Goal: Find contact information: Find contact information

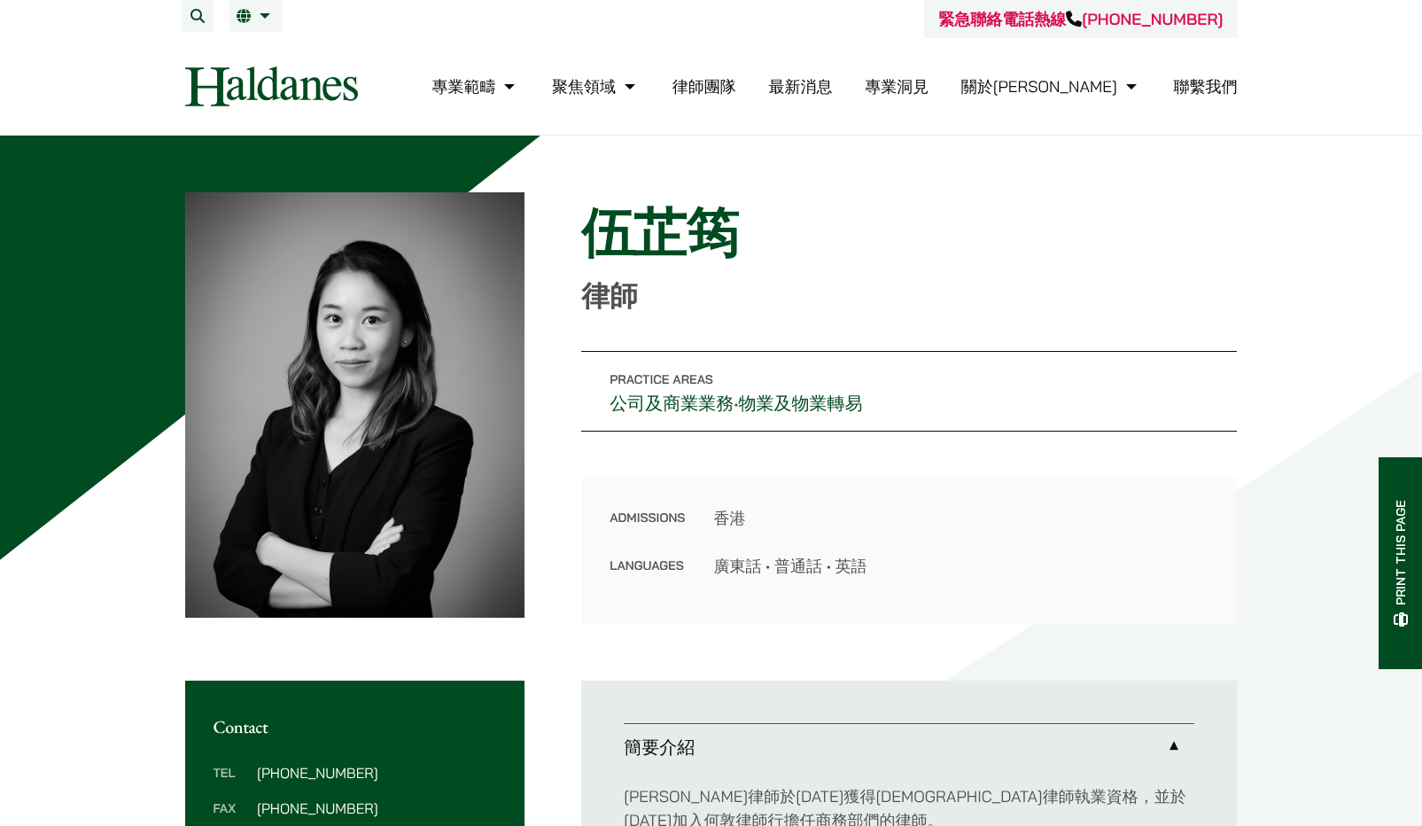
click at [1216, 76] on link "聯繫我們" at bounding box center [1206, 86] width 64 height 20
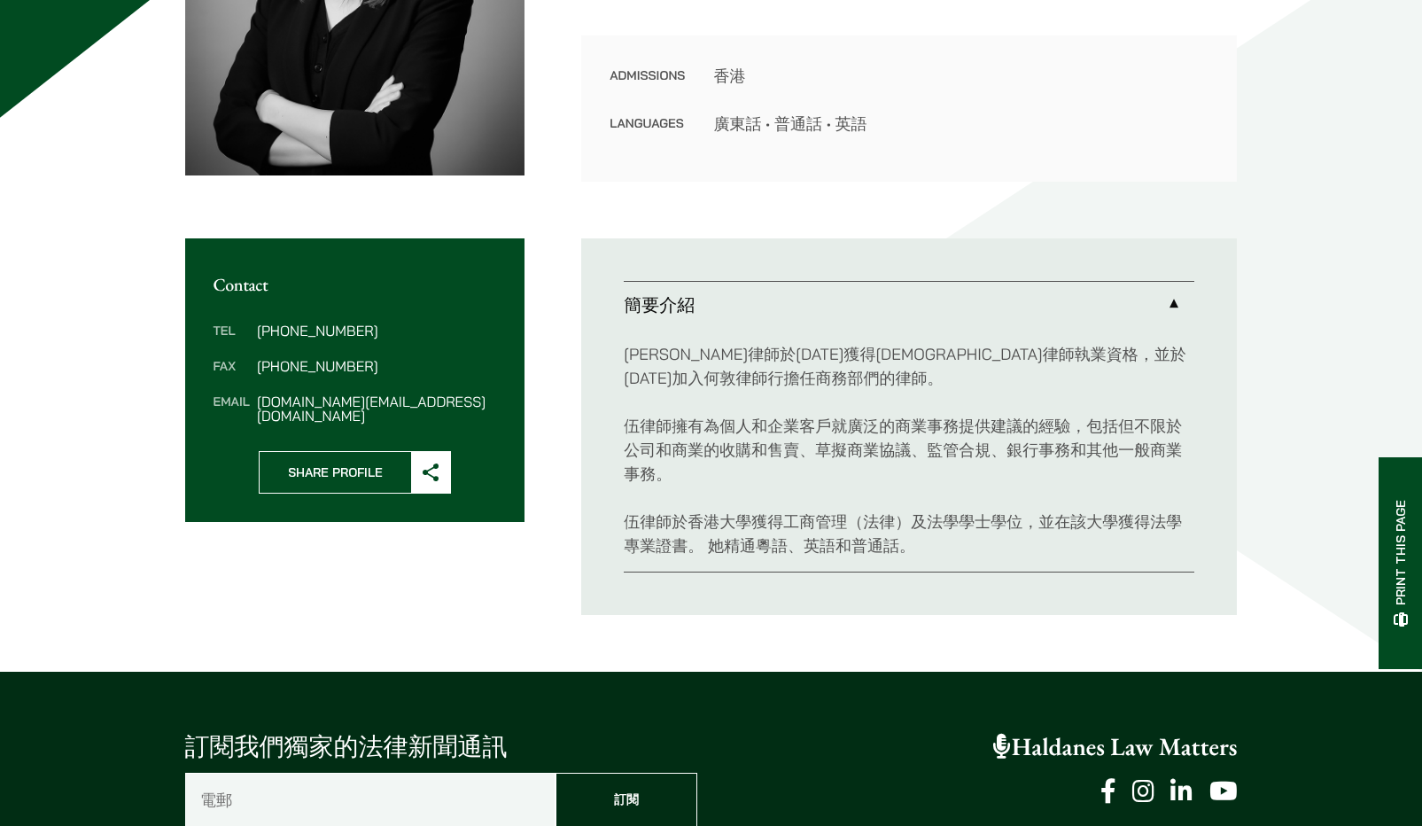
scroll to position [443, 0]
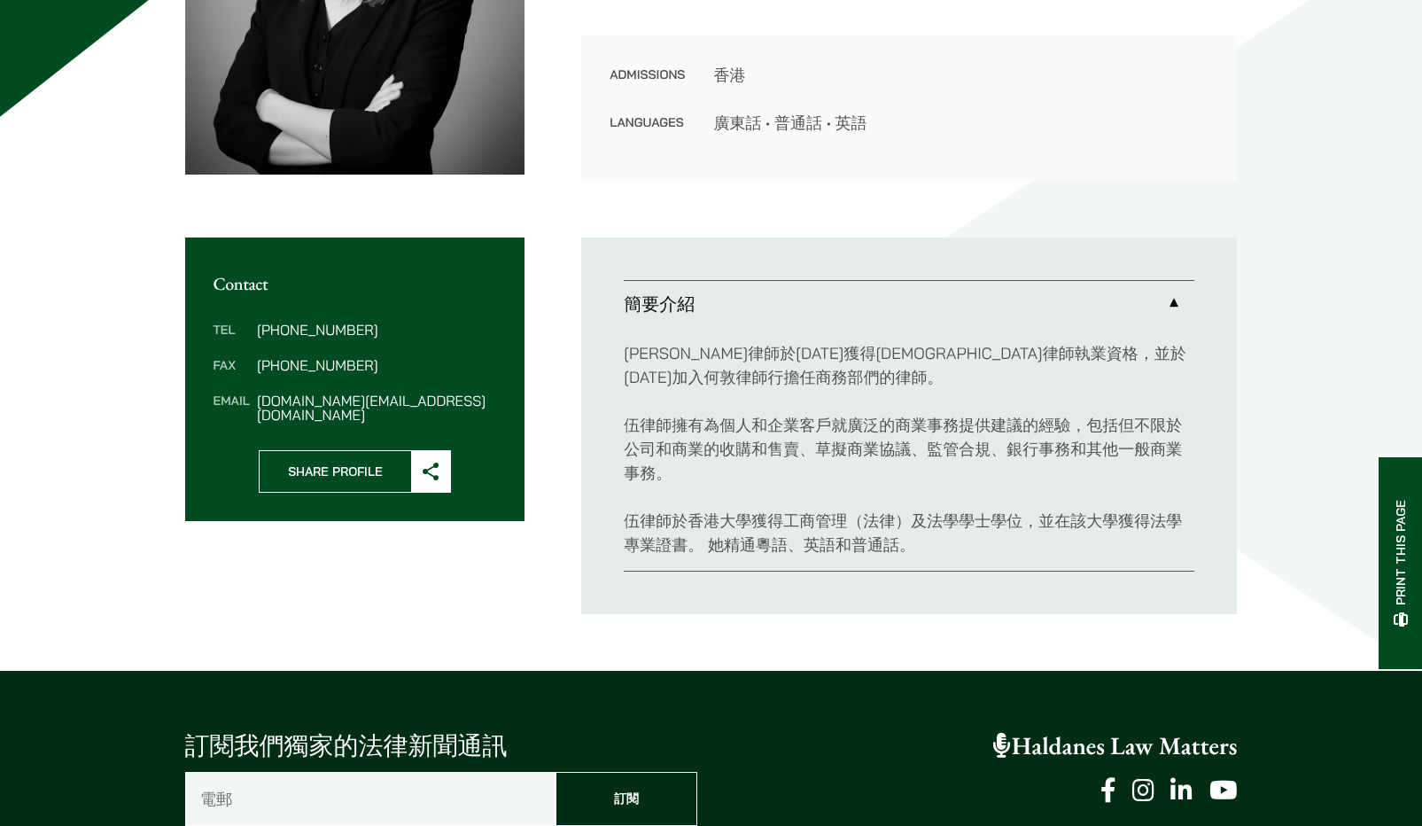
drag, startPoint x: 382, startPoint y: 332, endPoint x: 295, endPoint y: 328, distance: 86.9
click at [295, 328] on dd "(852) 2230 2800" at bounding box center [376, 330] width 239 height 14
copy dd "2230 2800"
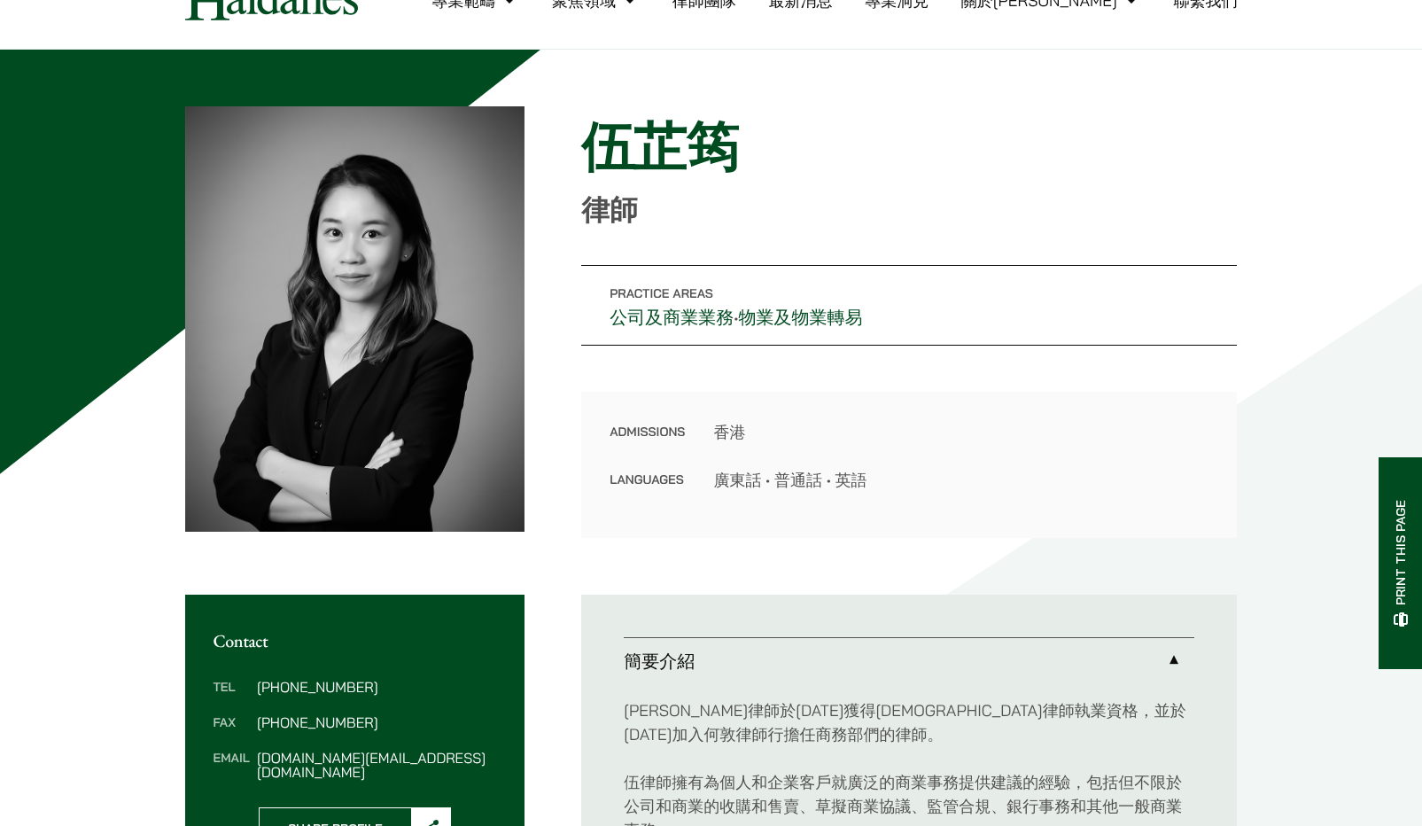
scroll to position [0, 0]
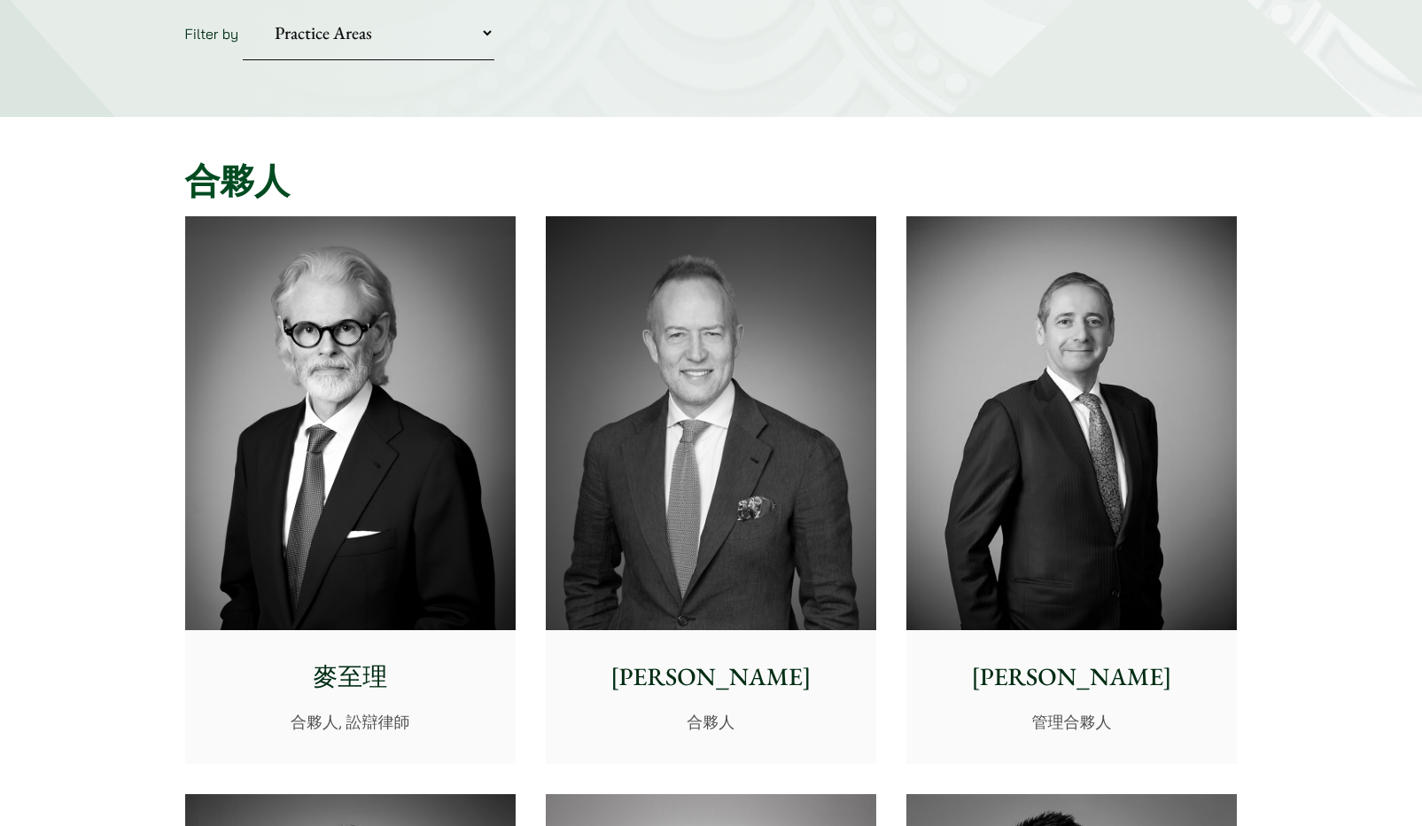
scroll to position [443, 0]
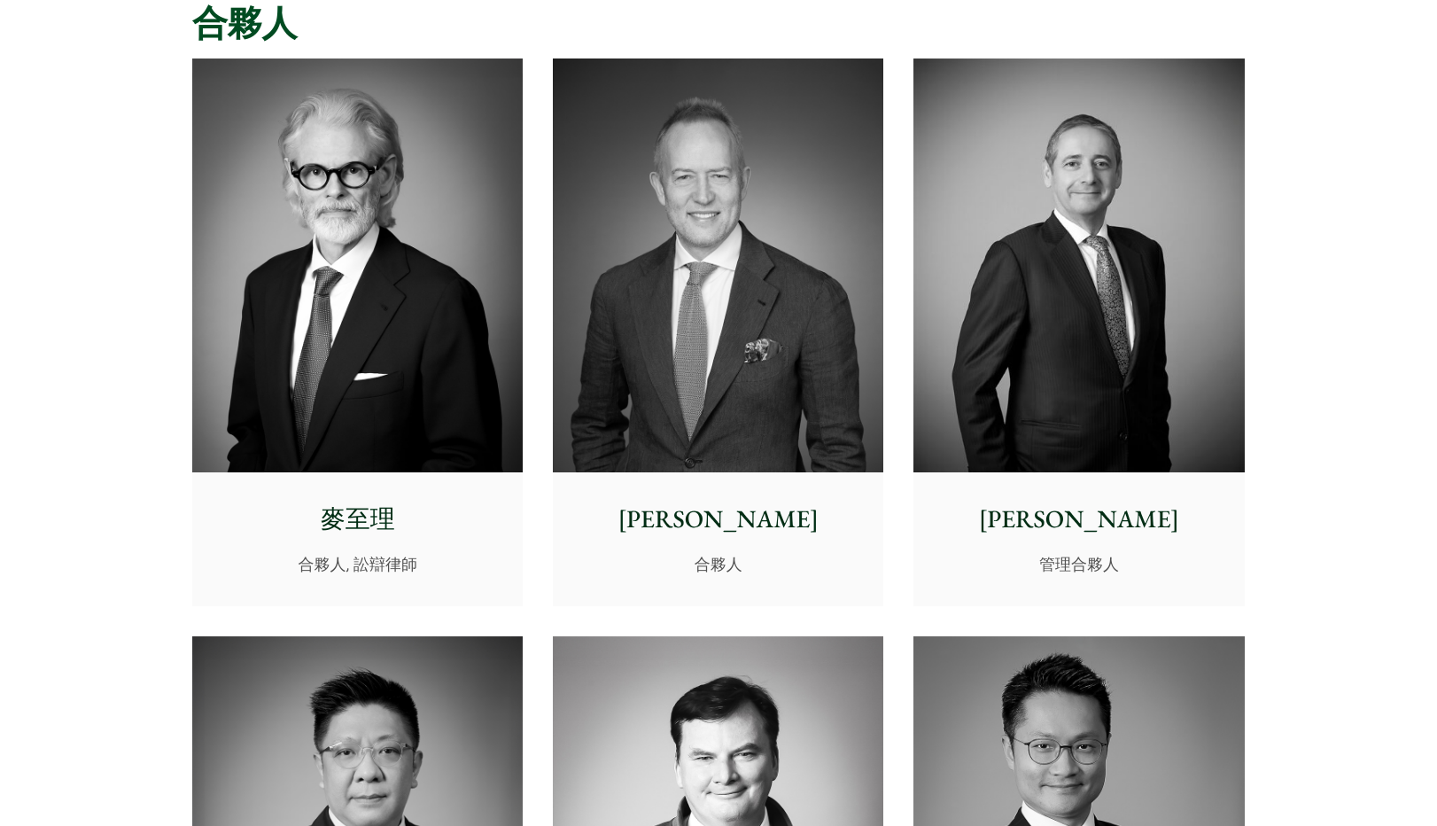
click at [362, 514] on p "麥至理" at bounding box center [357, 519] width 302 height 37
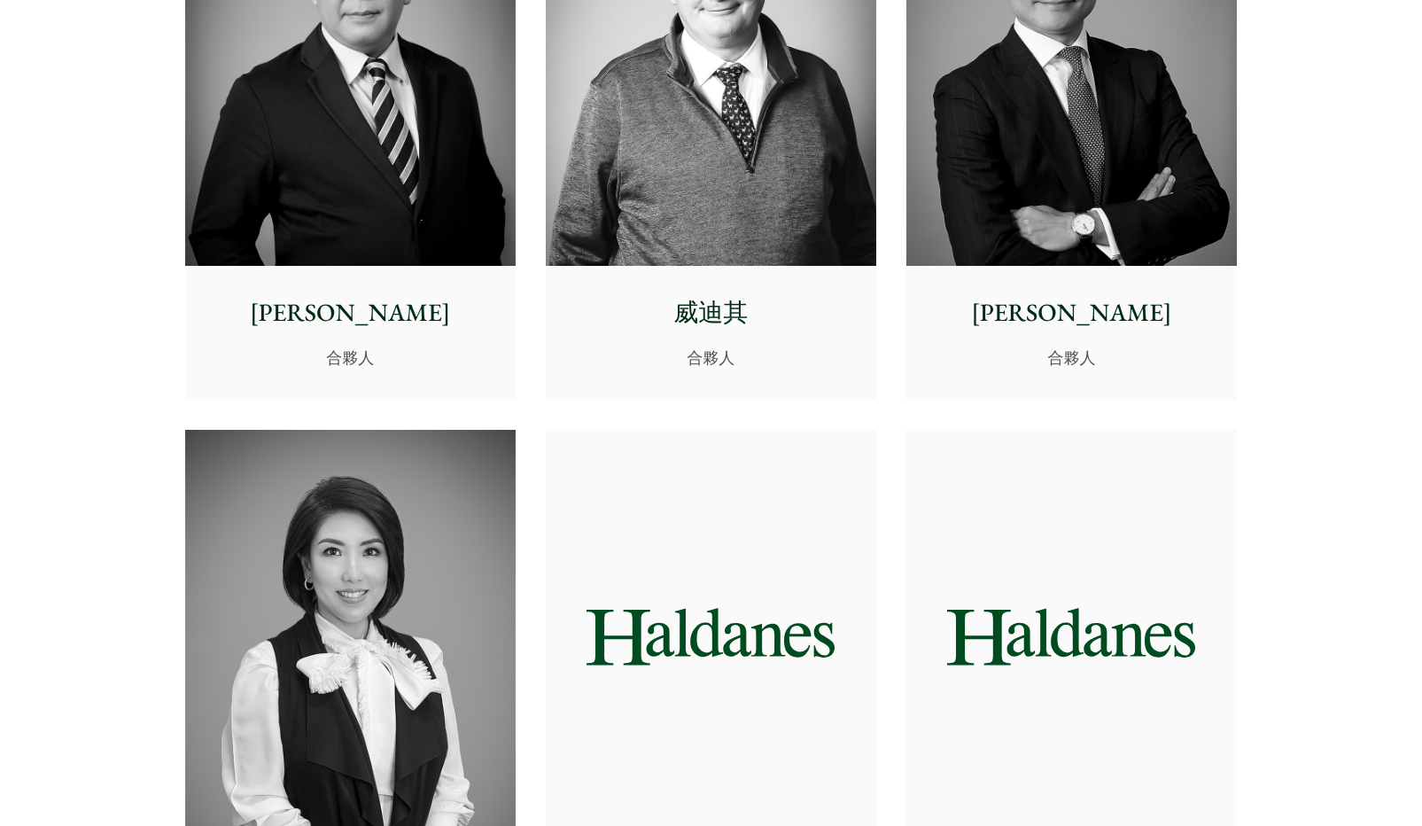
scroll to position [1240, 0]
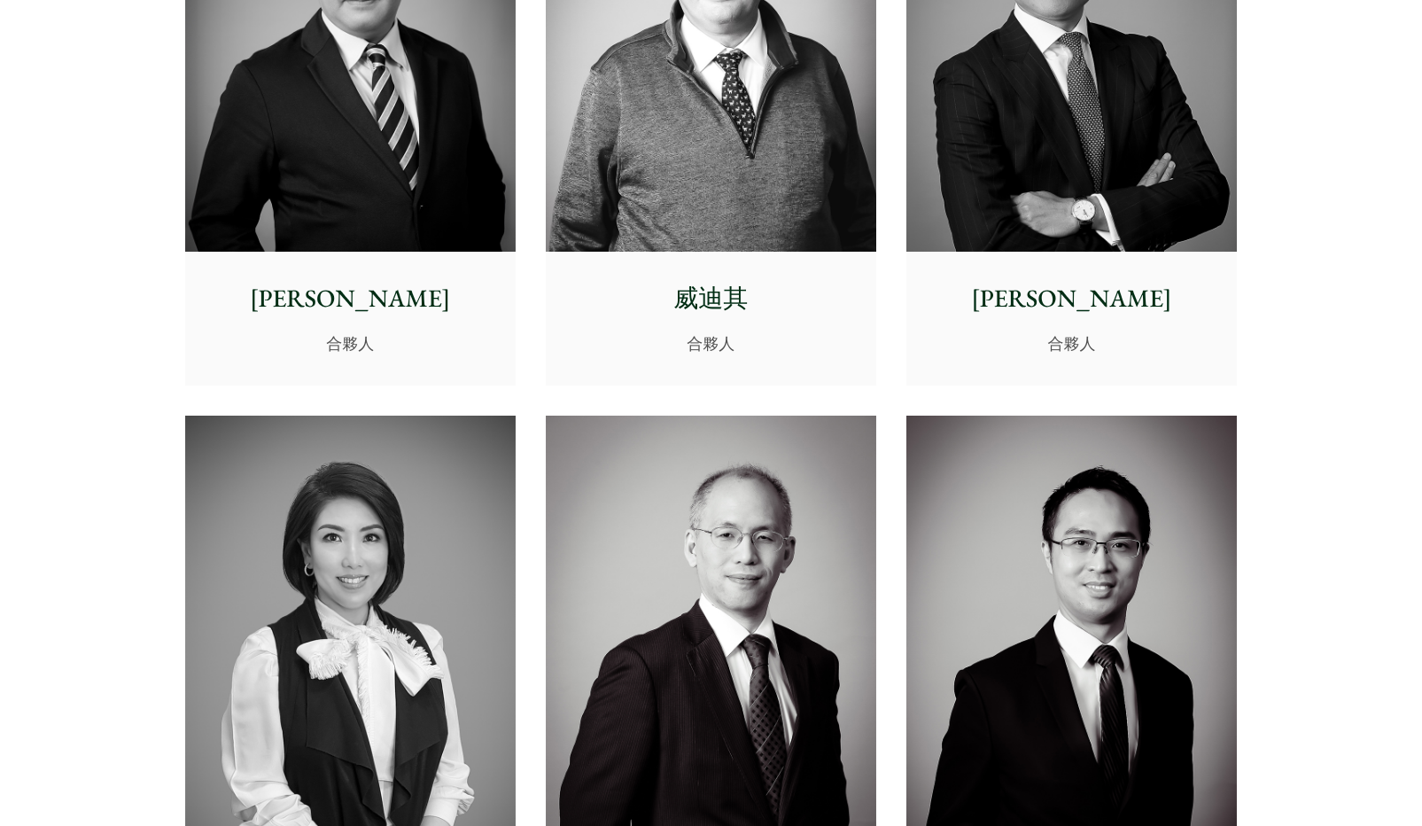
click at [738, 654] on img at bounding box center [711, 623] width 330 height 414
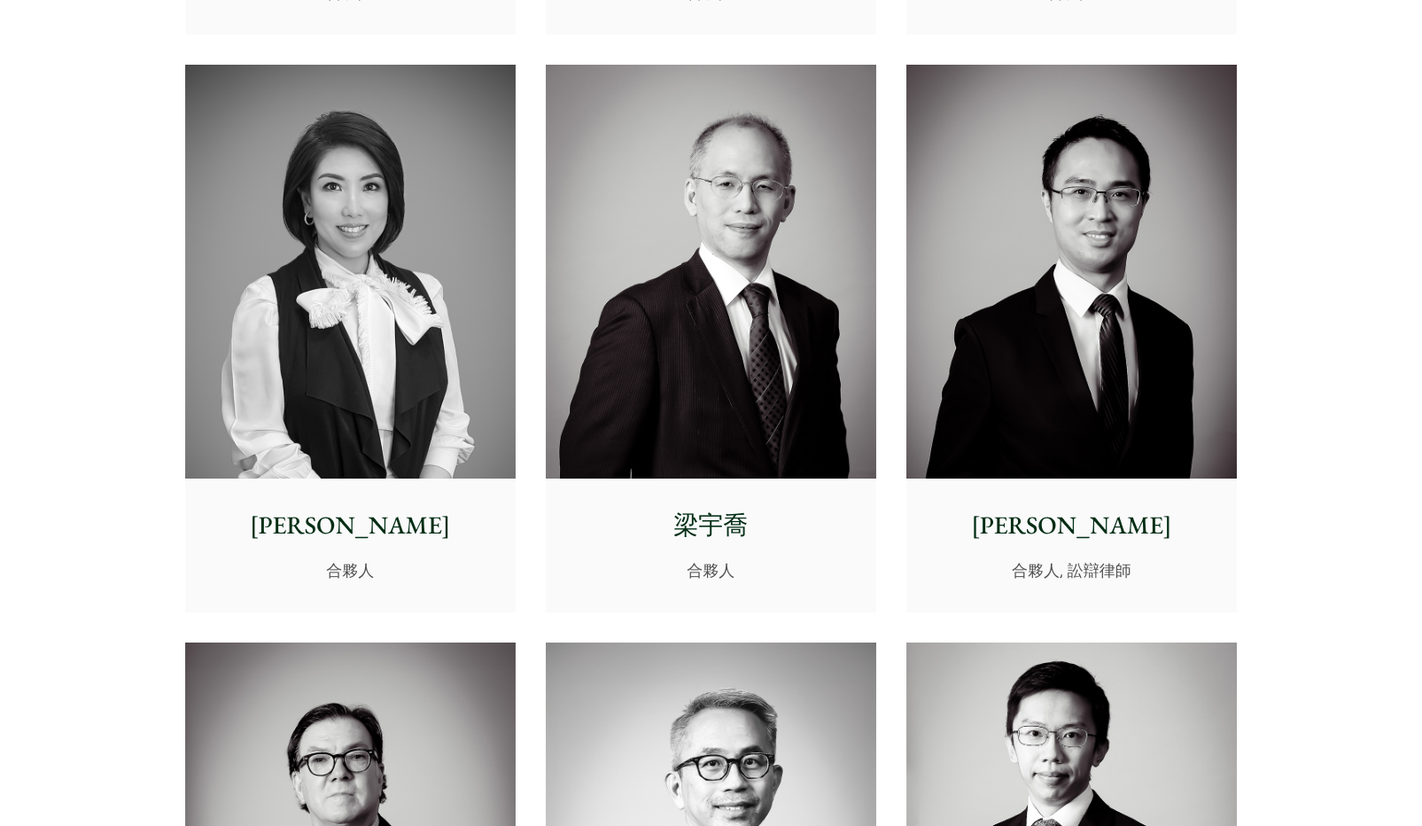
scroll to position [1595, 0]
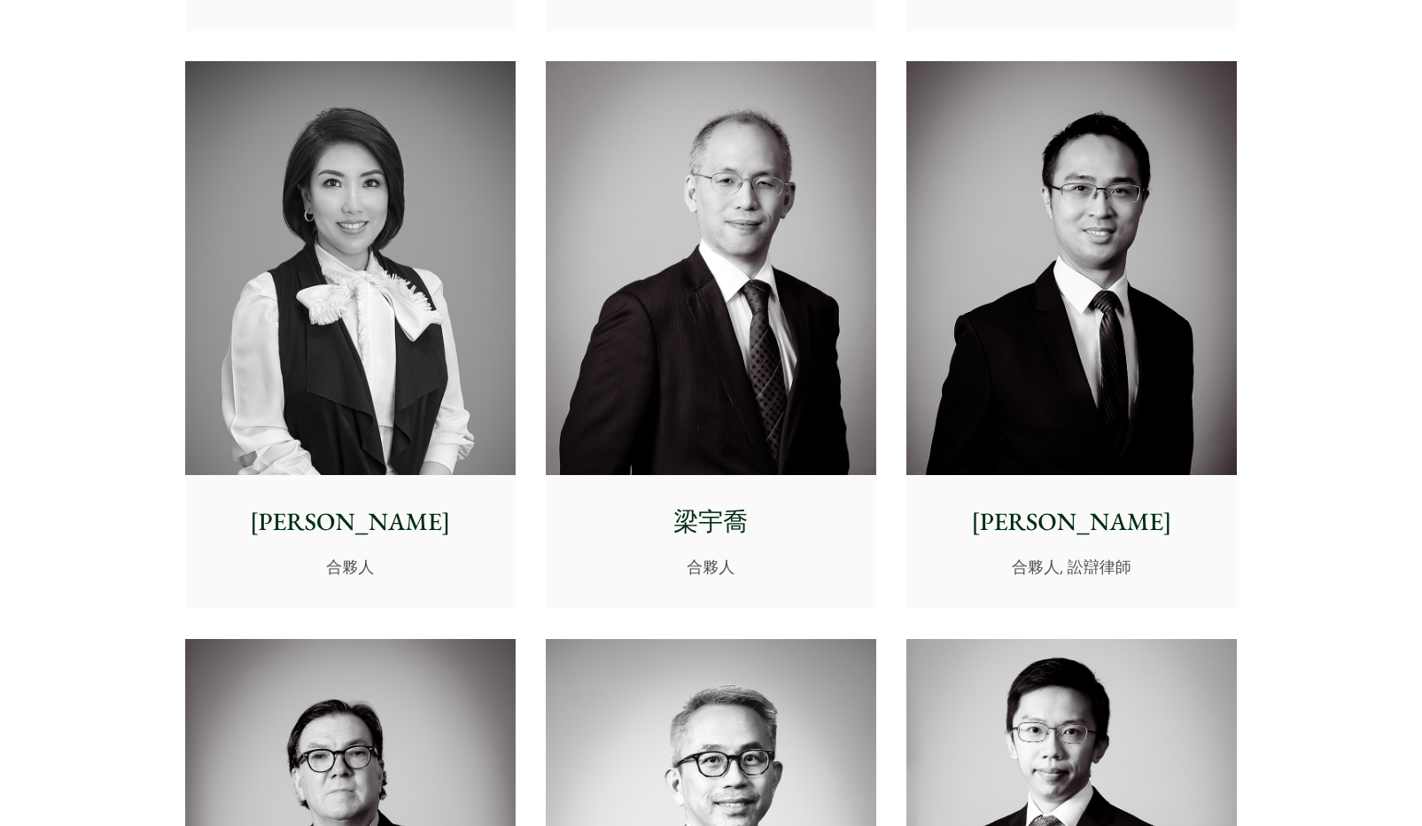
click at [344, 397] on img at bounding box center [350, 268] width 330 height 414
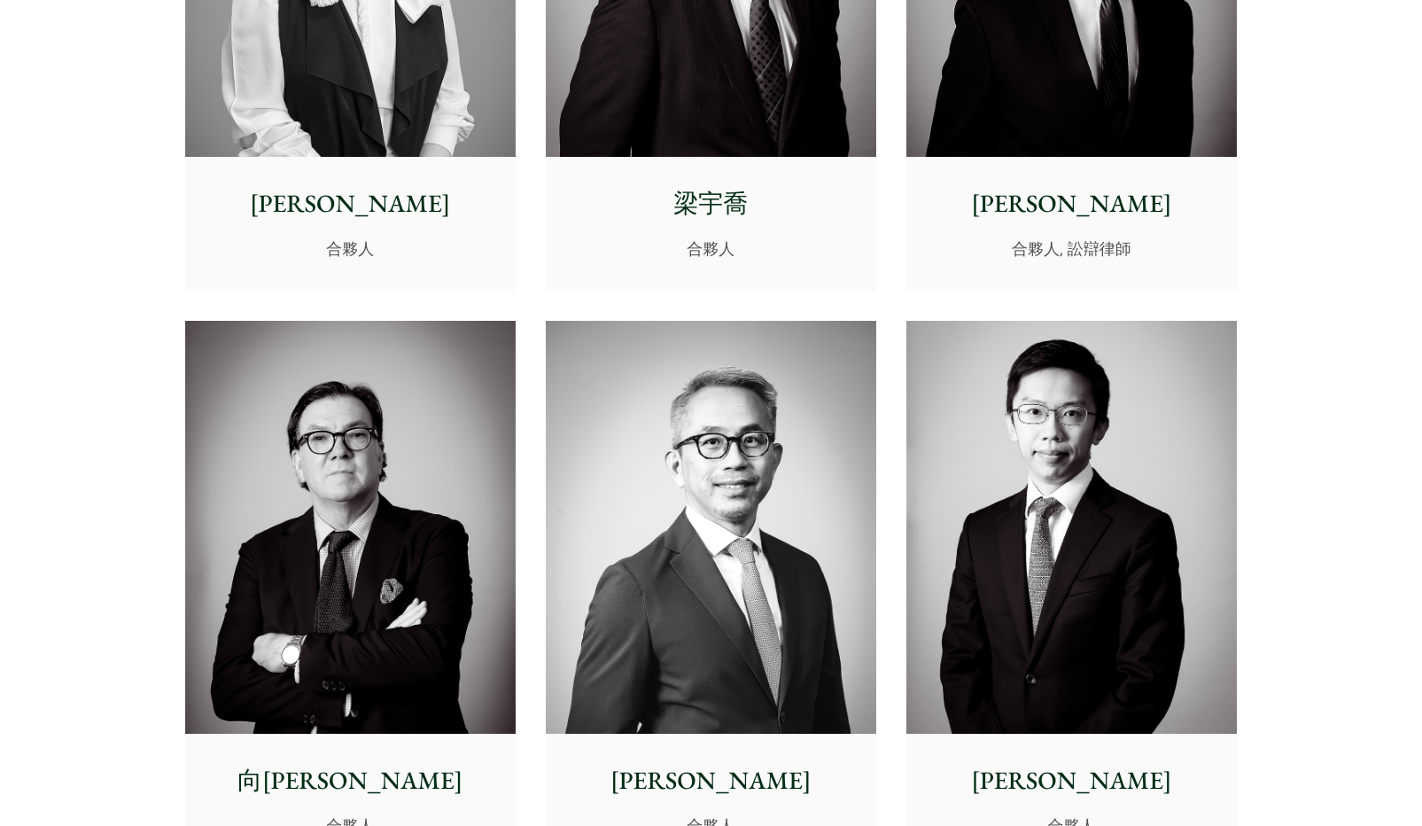
scroll to position [2038, 0]
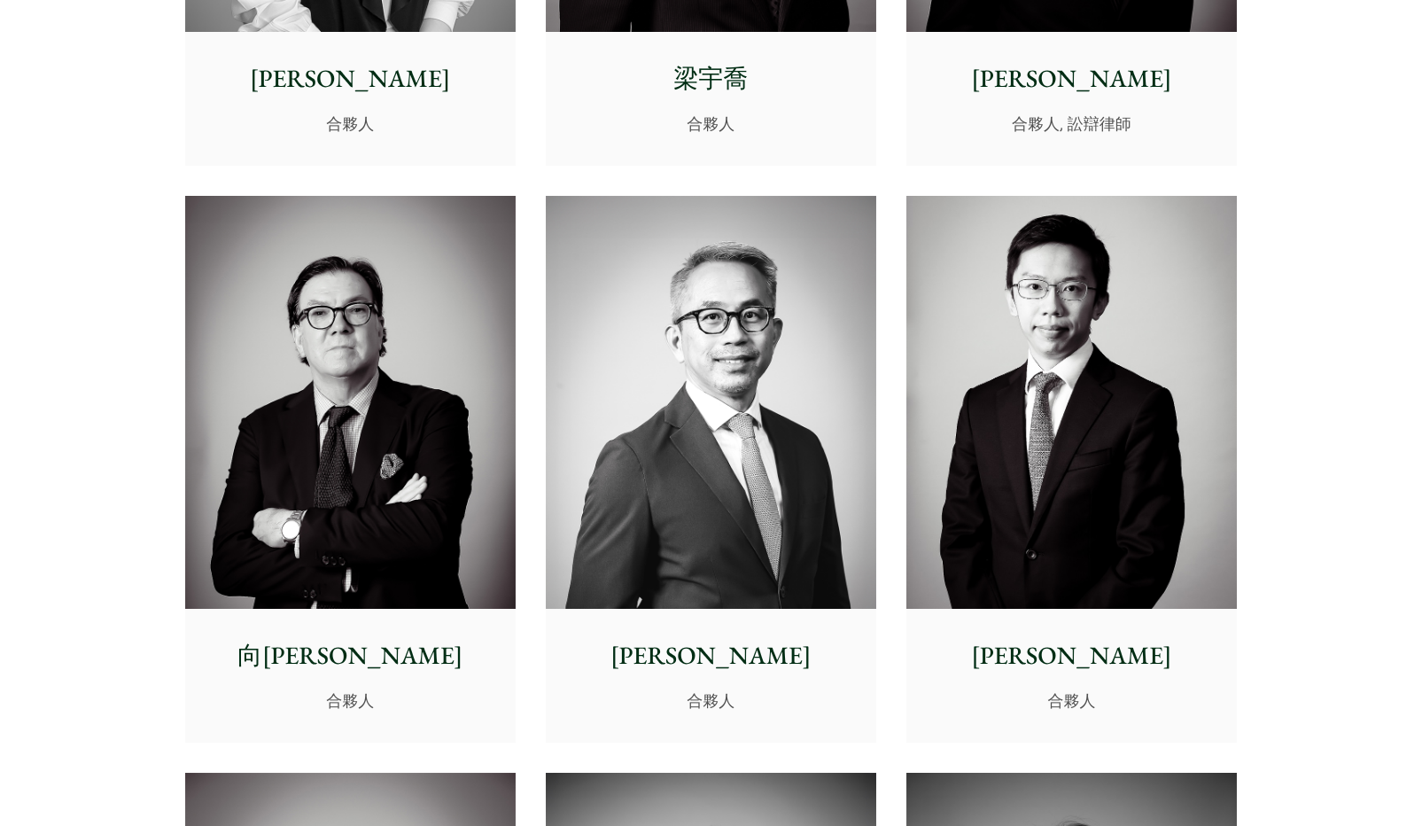
click at [1065, 357] on img at bounding box center [1071, 403] width 330 height 414
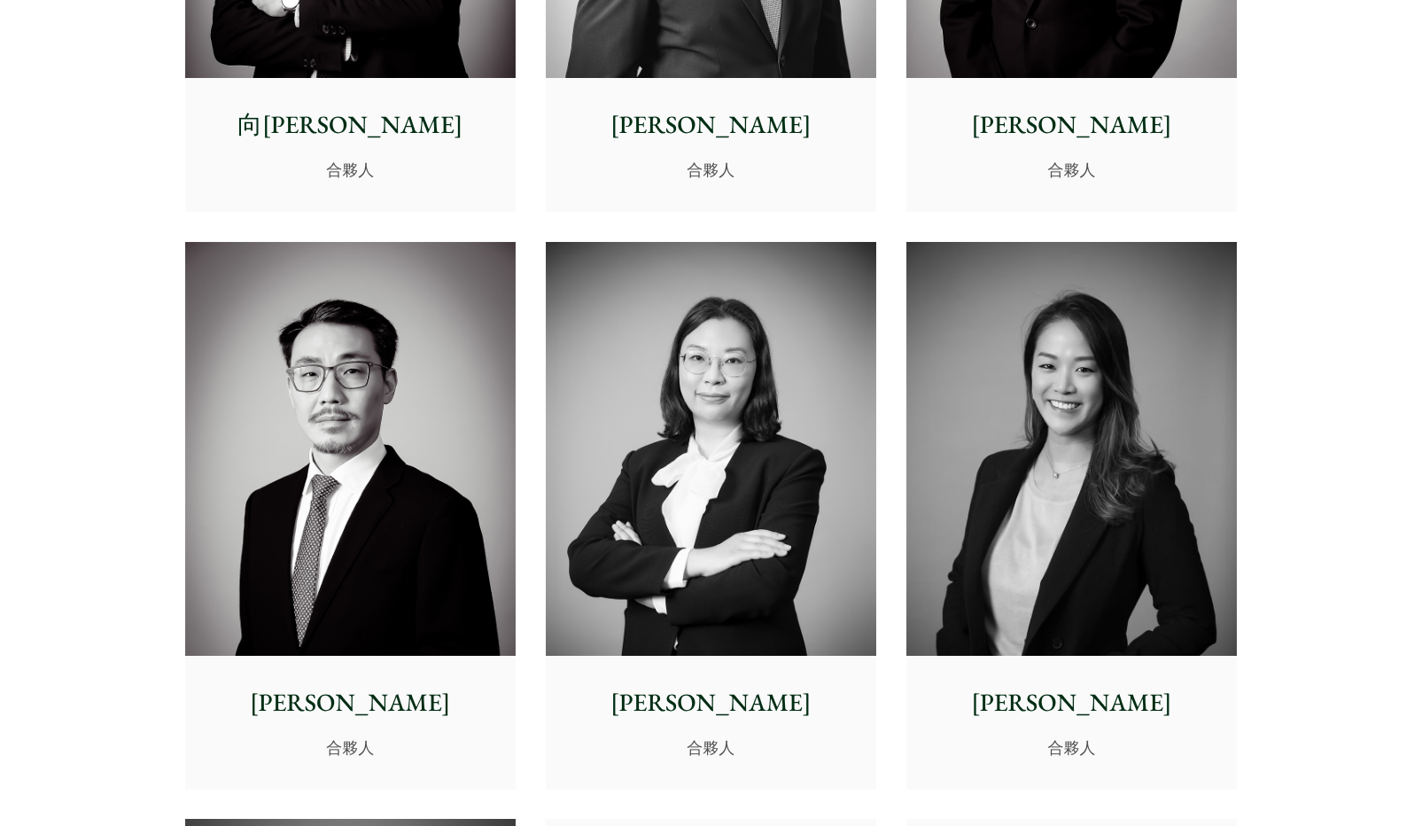
scroll to position [2570, 0]
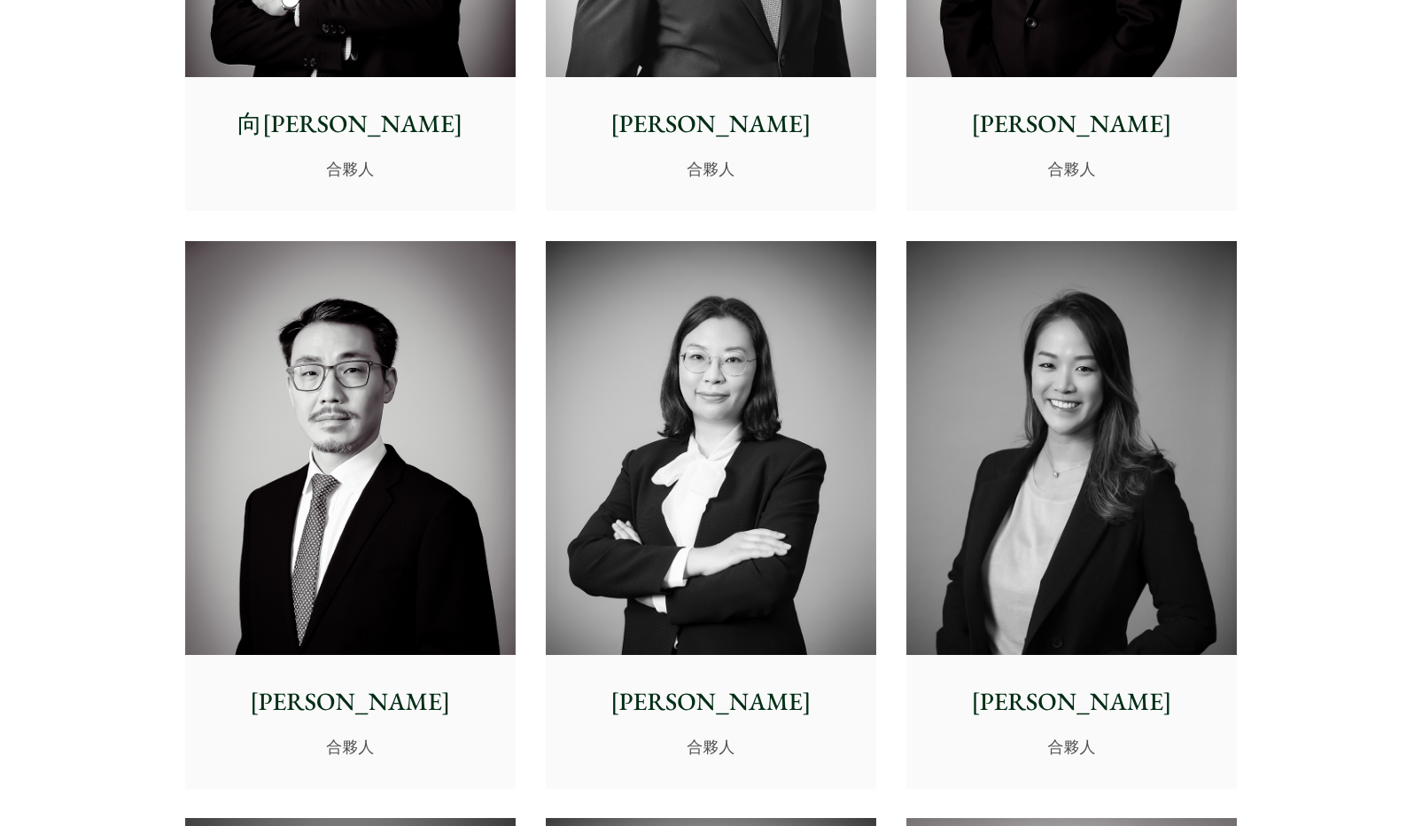
click at [679, 443] on img at bounding box center [711, 448] width 330 height 414
click at [1004, 429] on img at bounding box center [1071, 448] width 330 height 414
click at [794, 506] on img at bounding box center [711, 448] width 330 height 414
click at [377, 421] on img at bounding box center [350, 448] width 330 height 414
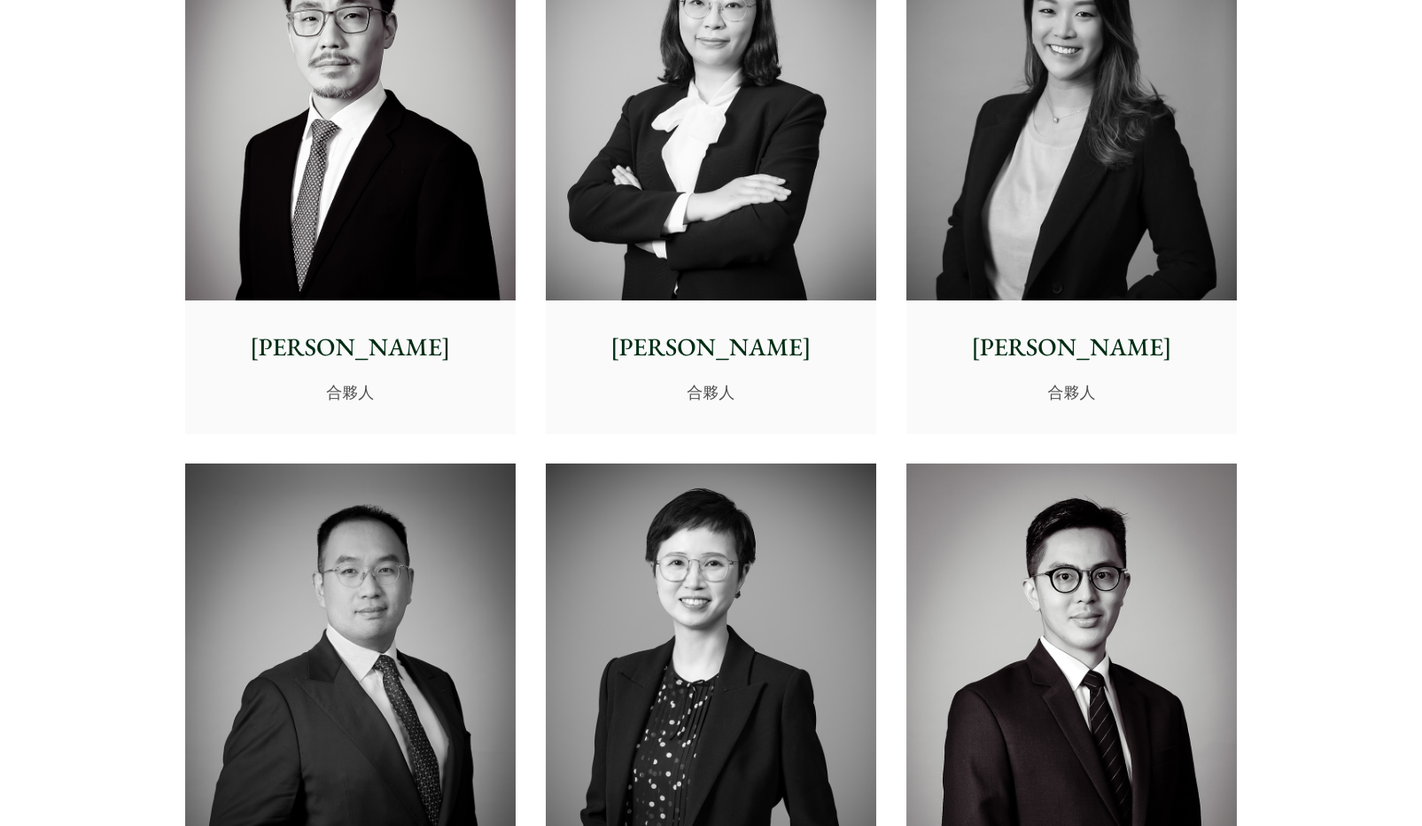
scroll to position [3190, 0]
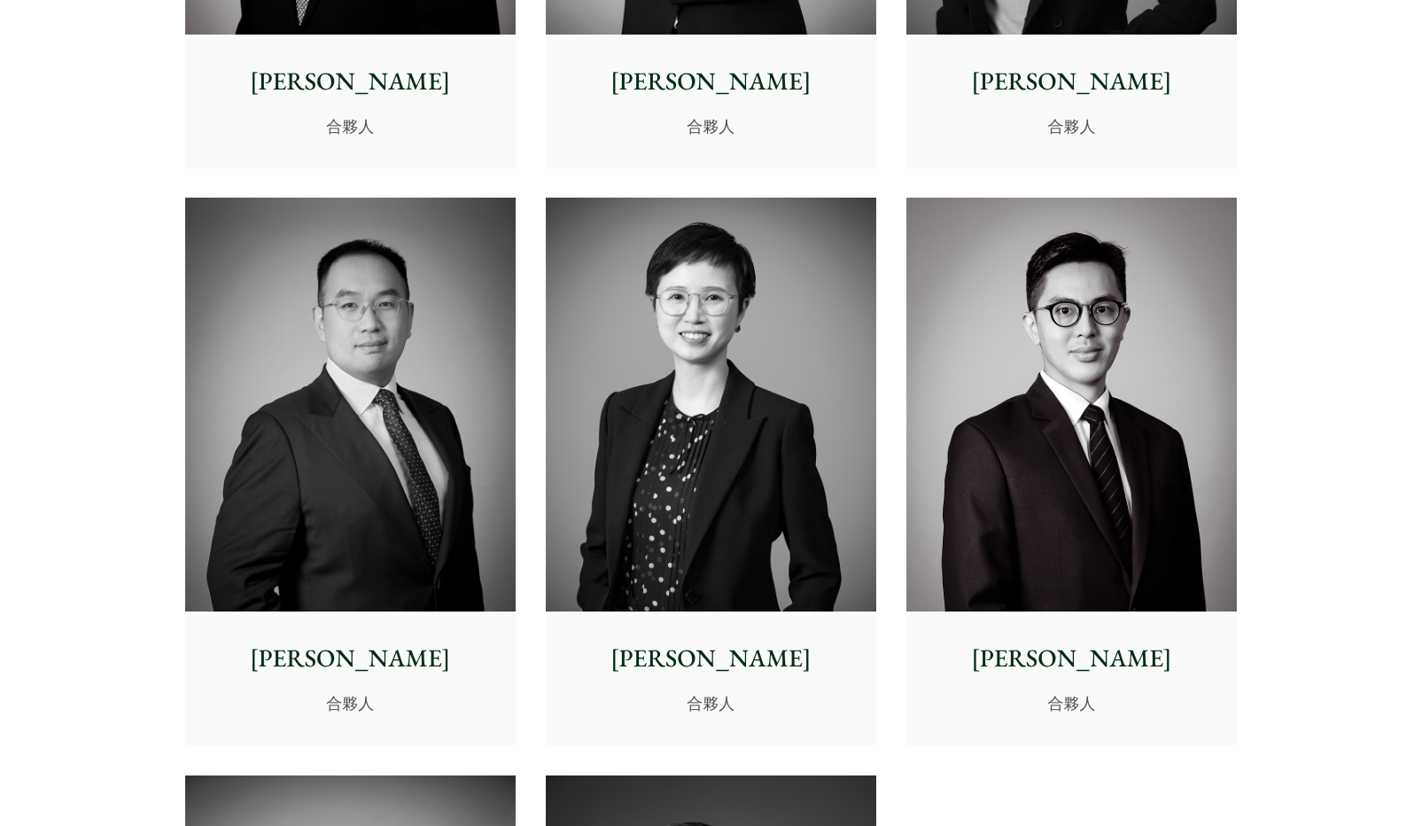
click at [325, 299] on img at bounding box center [350, 405] width 330 height 414
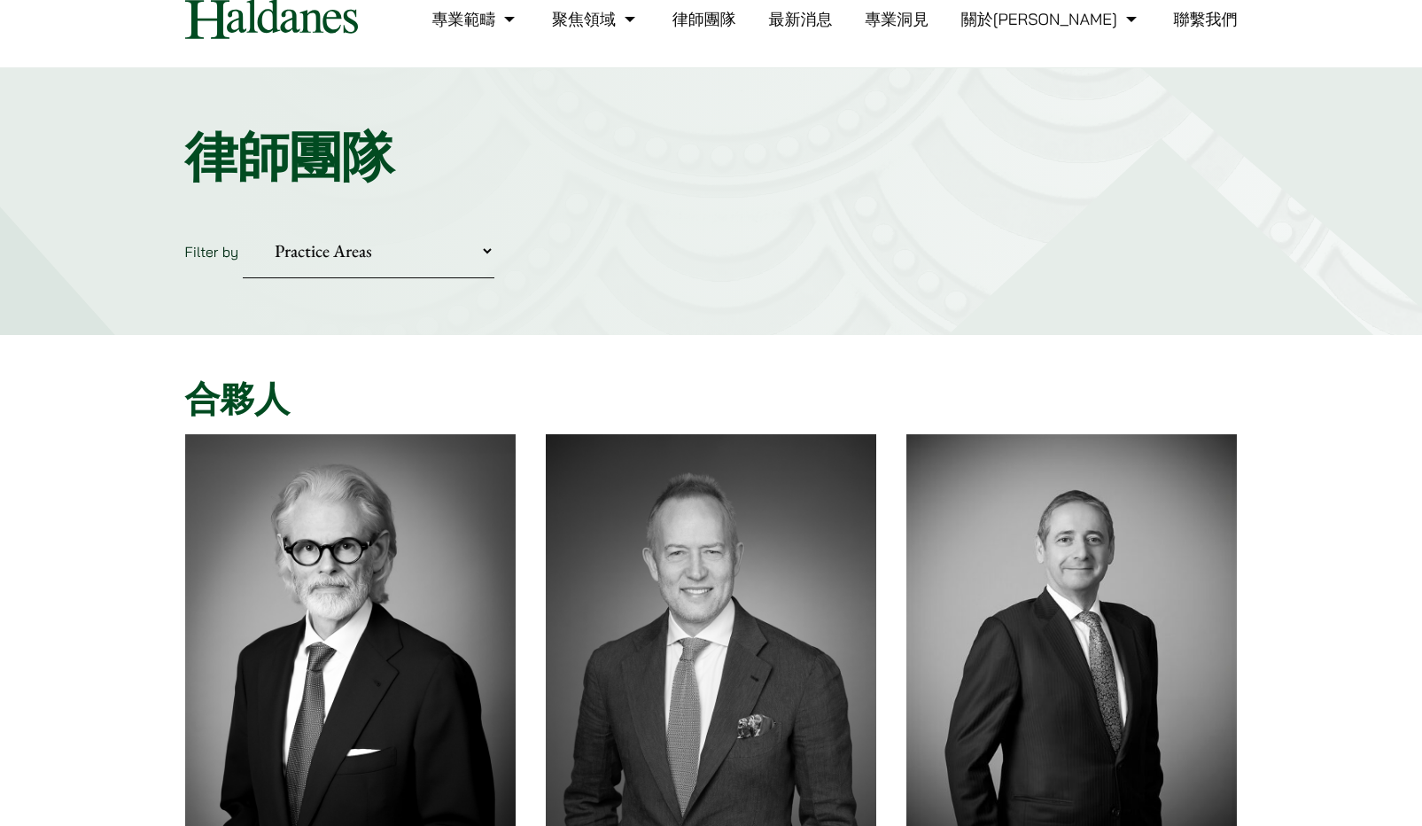
scroll to position [0, 0]
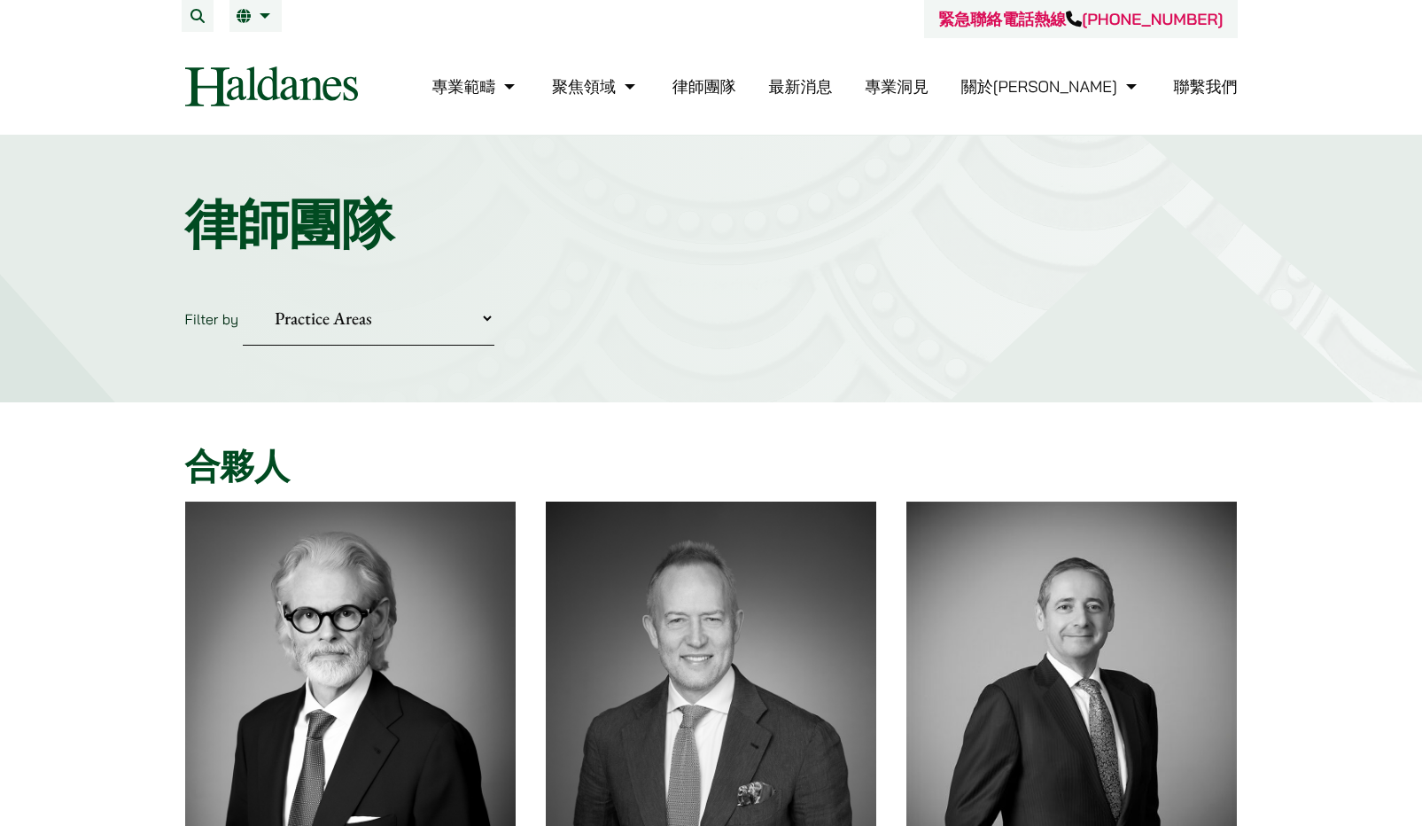
drag, startPoint x: 165, startPoint y: 108, endPoint x: 279, endPoint y: 120, distance: 114.9
click at [279, 120] on div "緊急聯絡電話熱線 +852 9763 5524 專業範疇 反壟斷和競爭法 民事訴訟及爭議解決 公司及商業業務 刑事辯護 欺詐、資產追踪和追討 知識產權 婚姻及…" at bounding box center [711, 67] width 1116 height 135
drag, startPoint x: 200, startPoint y: 228, endPoint x: 272, endPoint y: 231, distance: 71.9
click at [272, 232] on h1 "律師團隊" at bounding box center [711, 224] width 1053 height 64
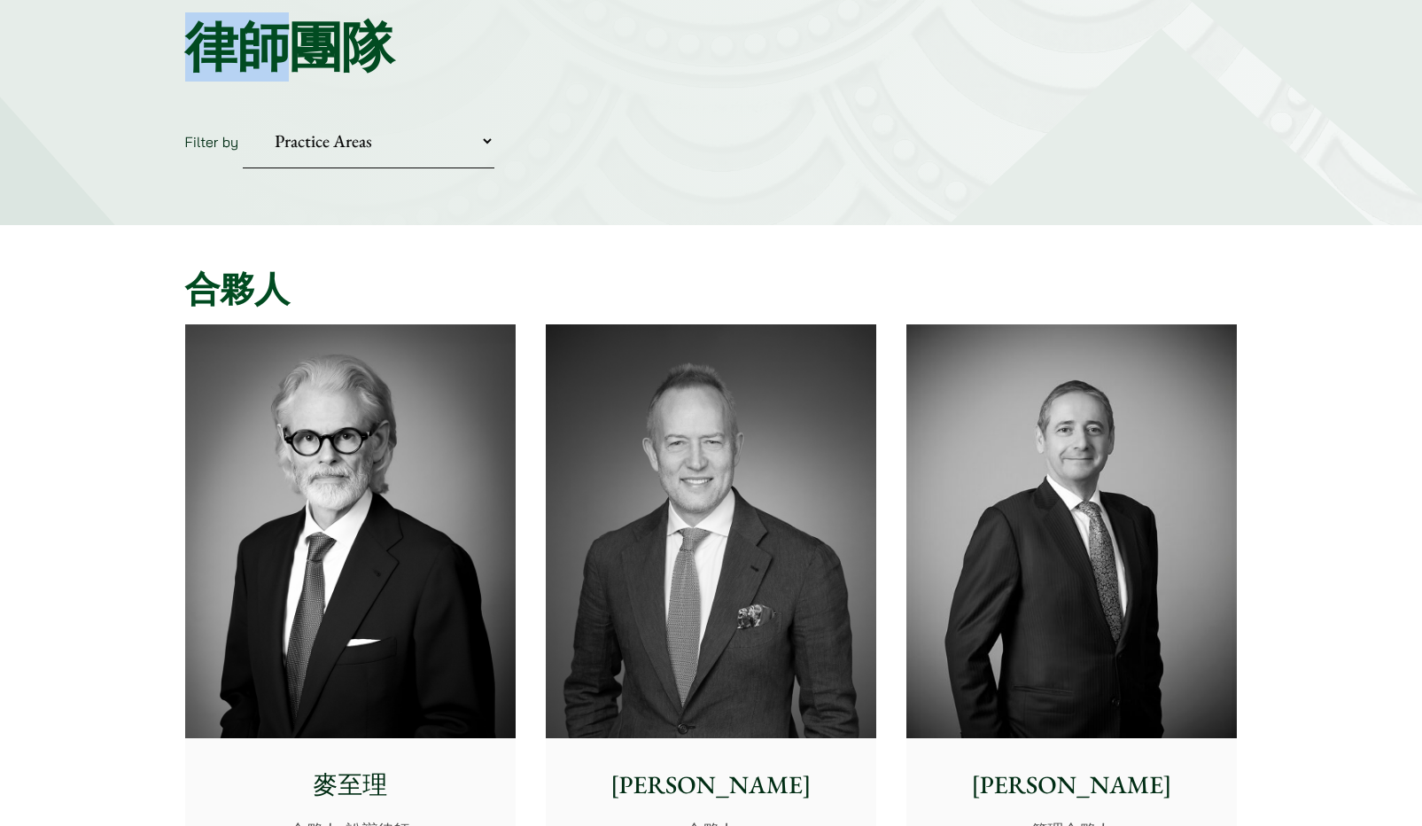
scroll to position [443, 0]
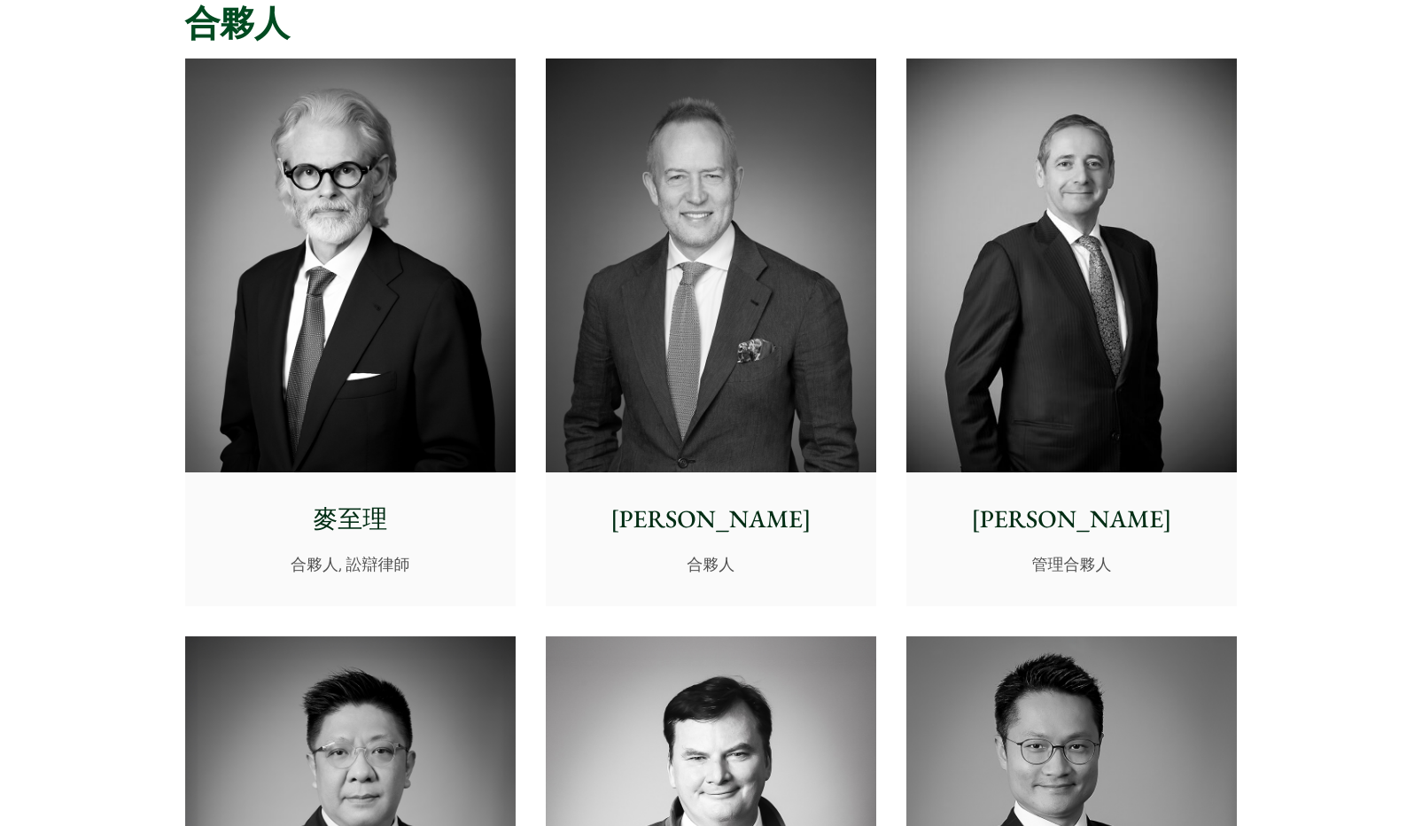
click at [722, 373] on img at bounding box center [711, 265] width 330 height 414
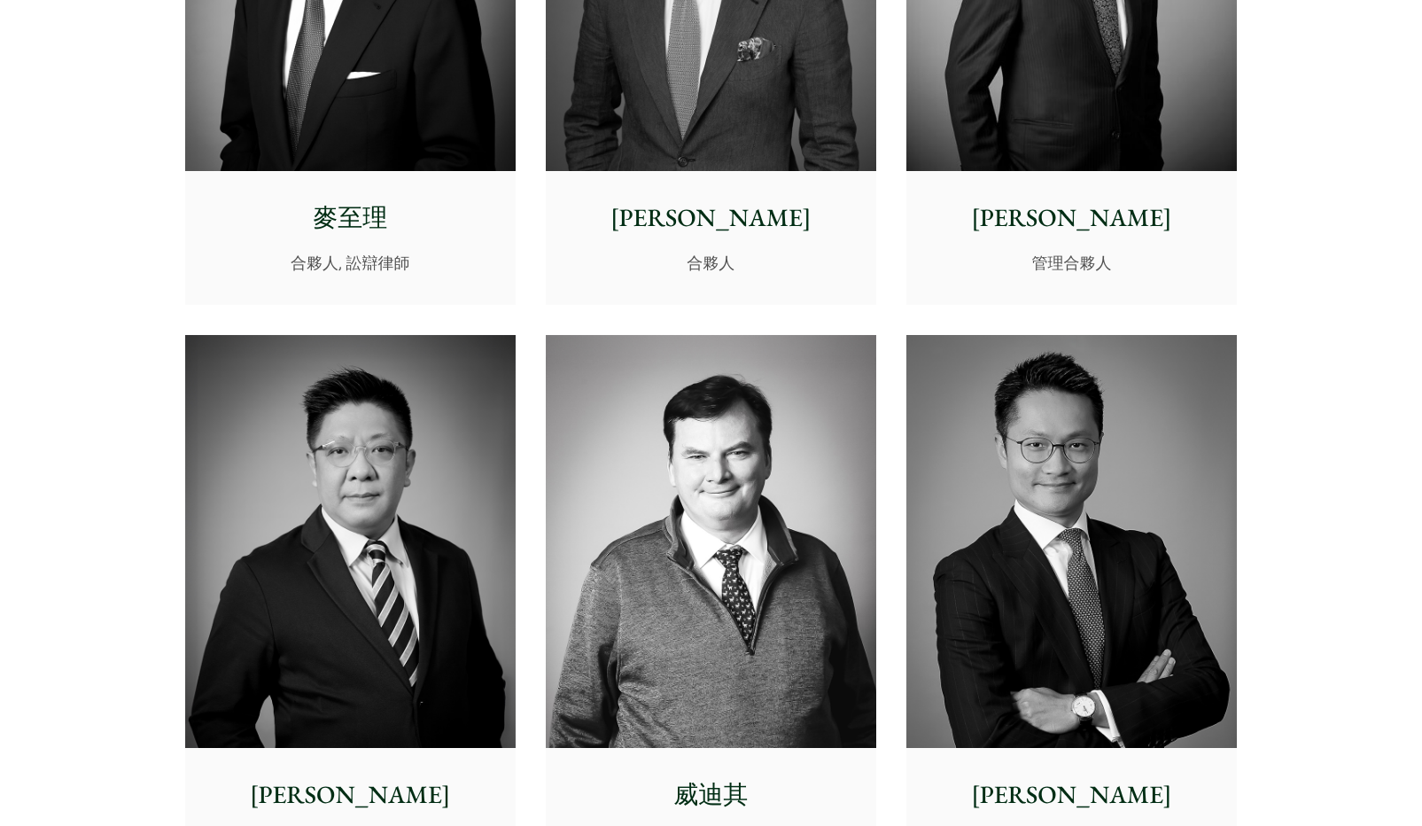
scroll to position [797, 0]
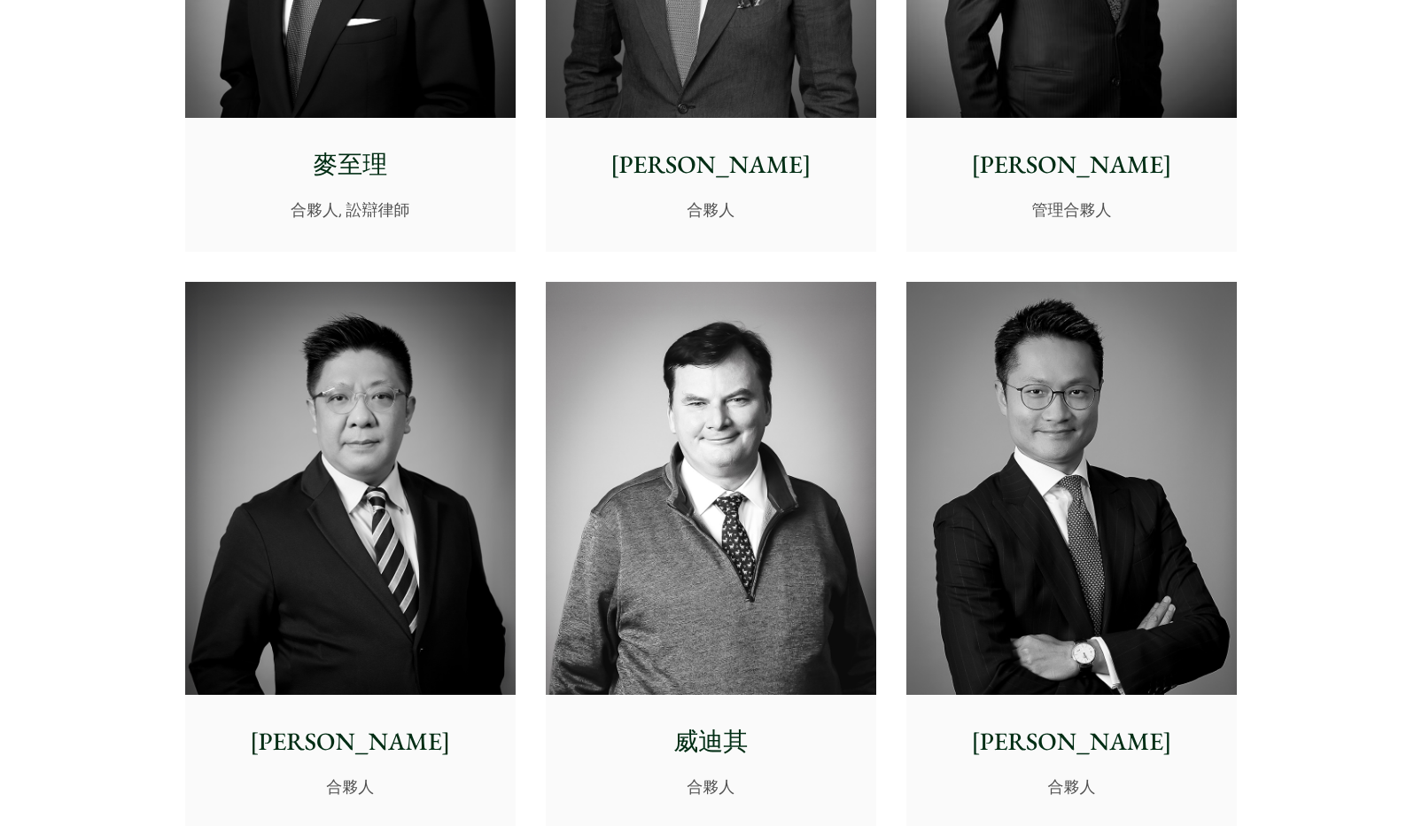
click at [393, 479] on img at bounding box center [350, 489] width 330 height 414
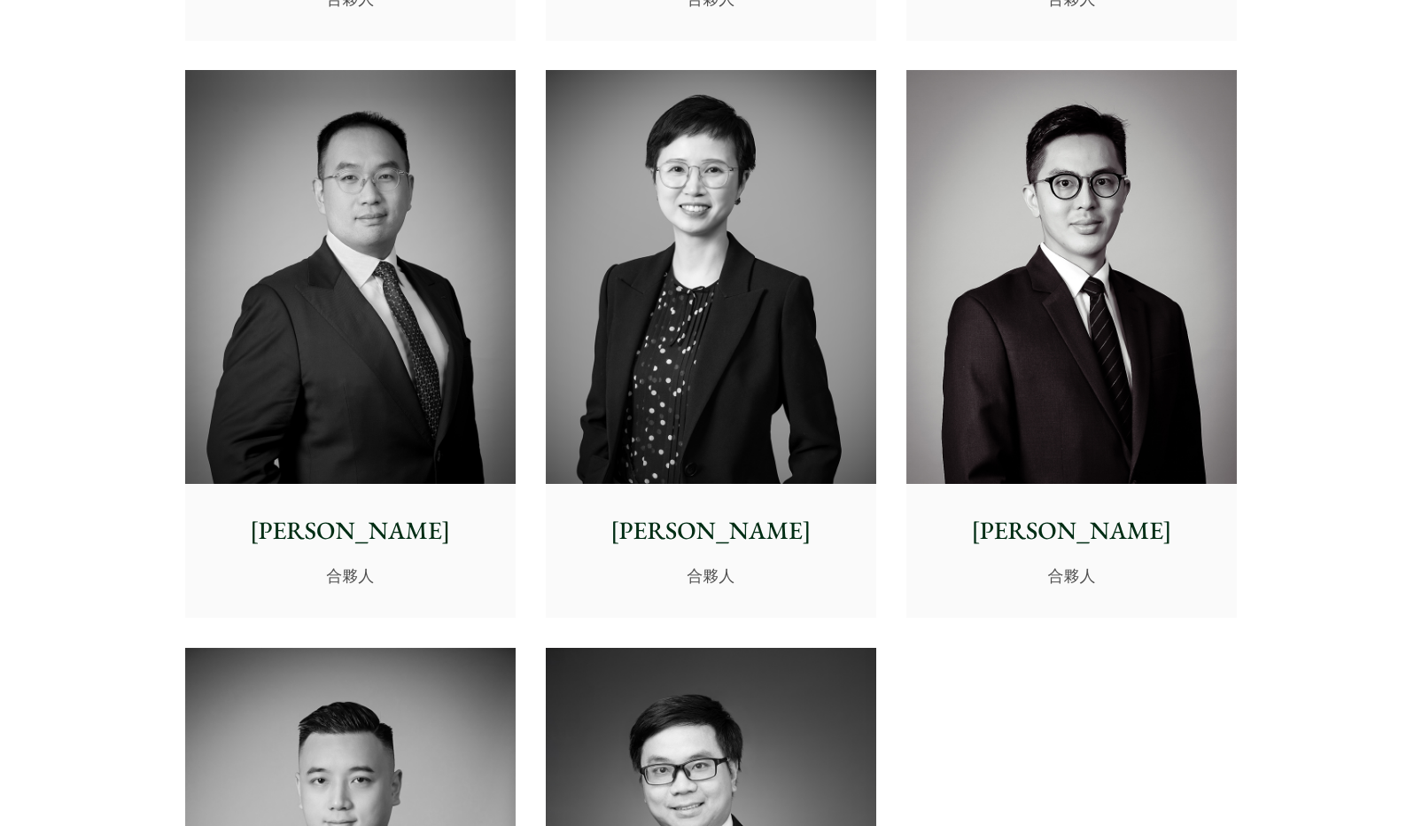
scroll to position [3633, 0]
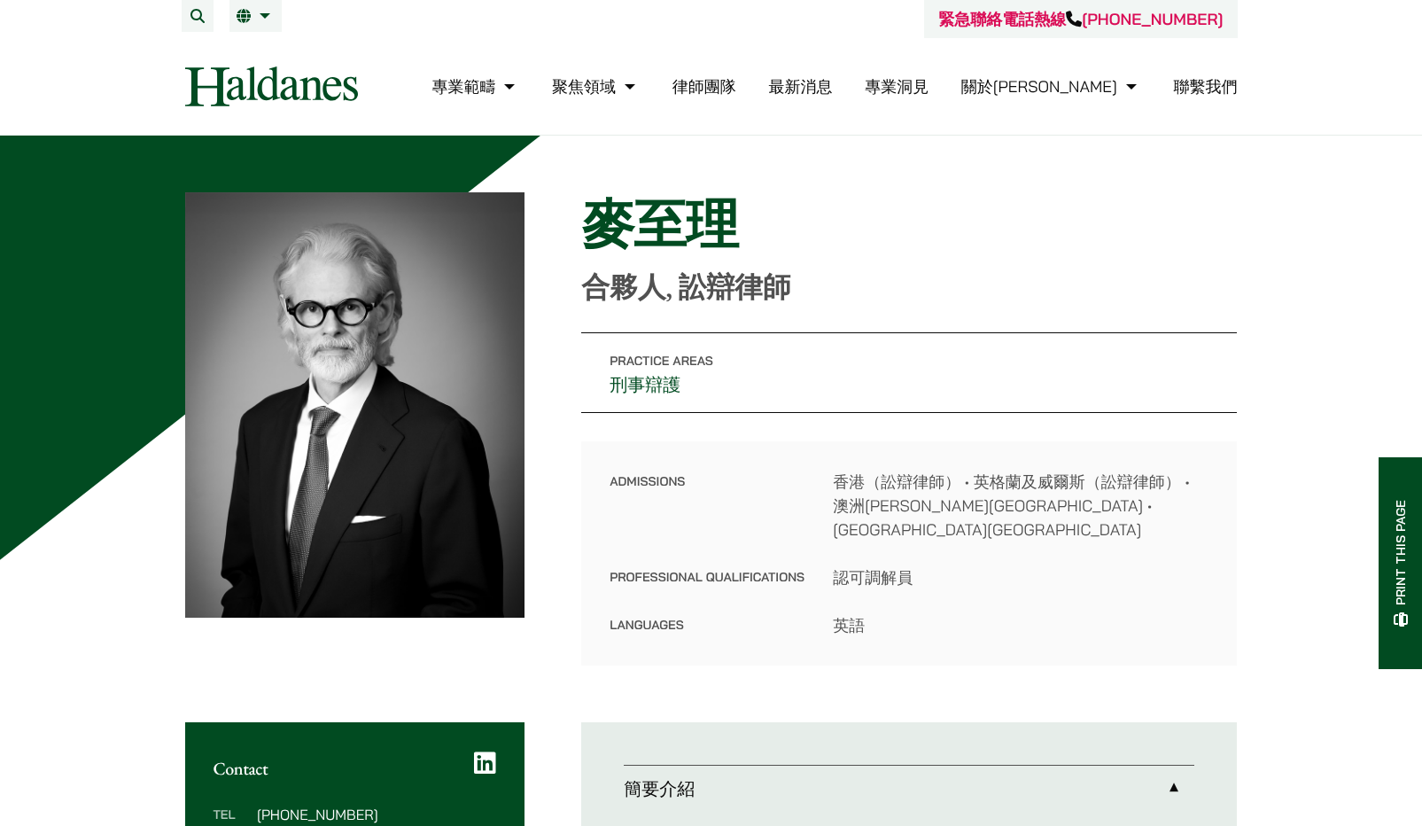
scroll to position [443, 0]
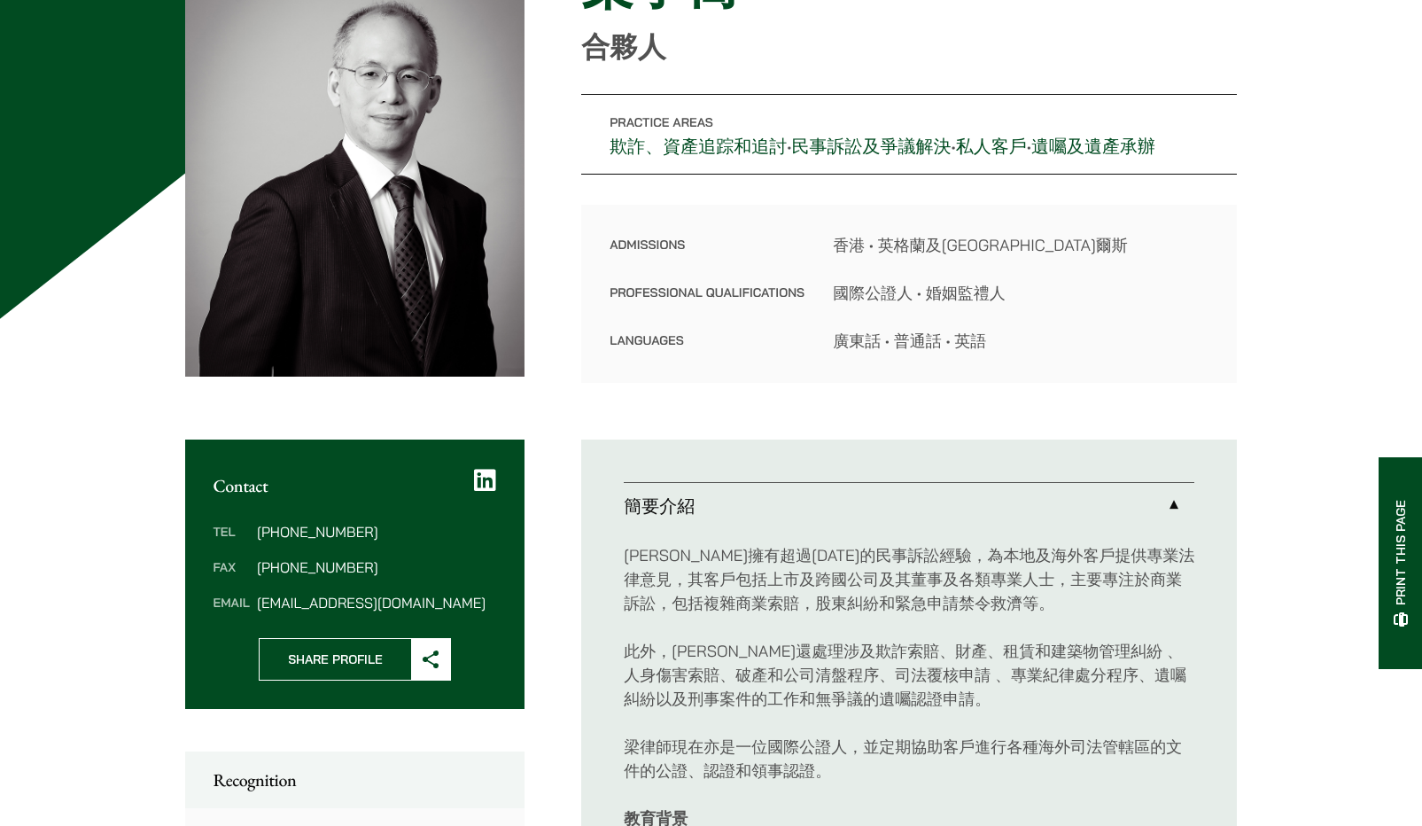
scroll to position [266, 0]
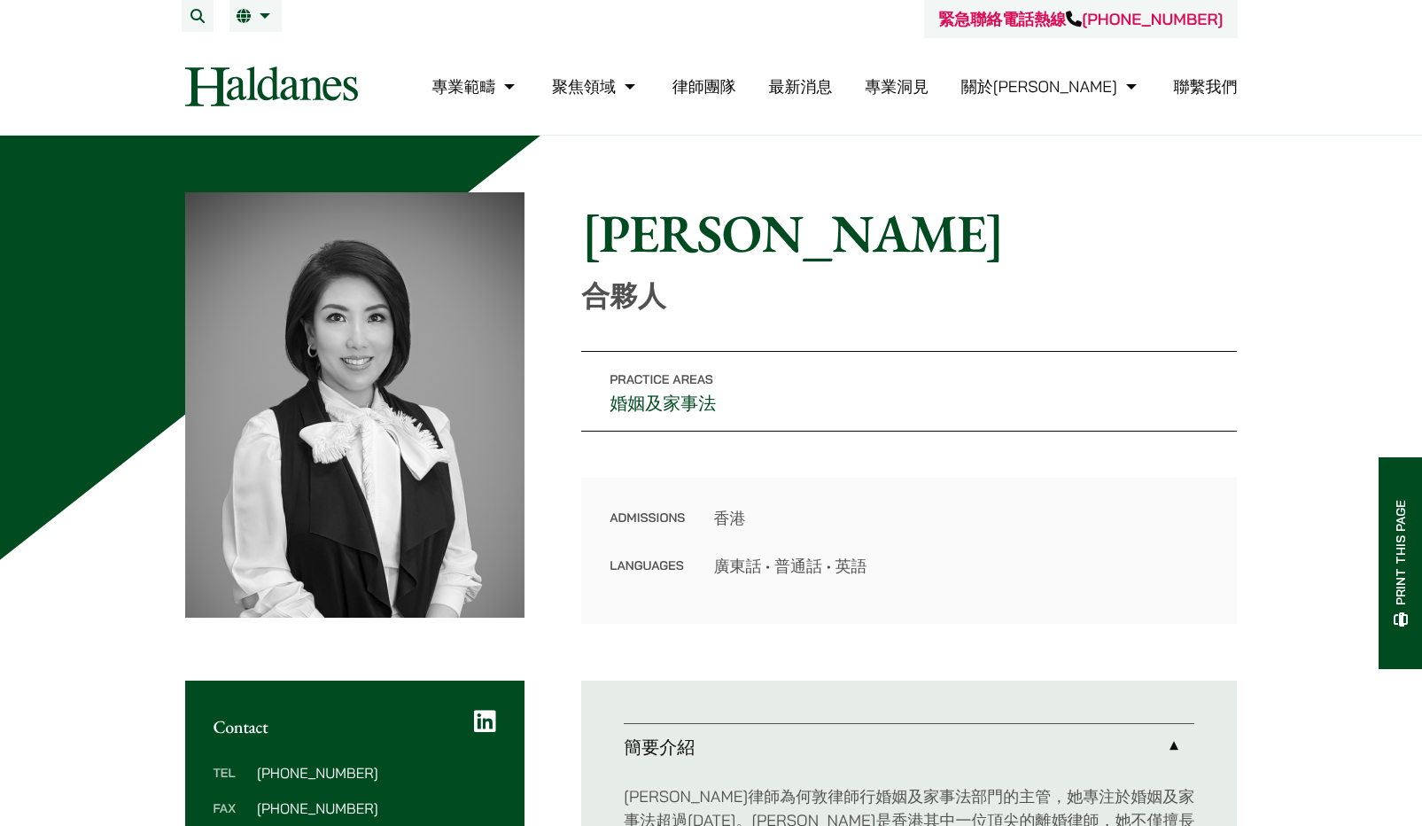
scroll to position [443, 0]
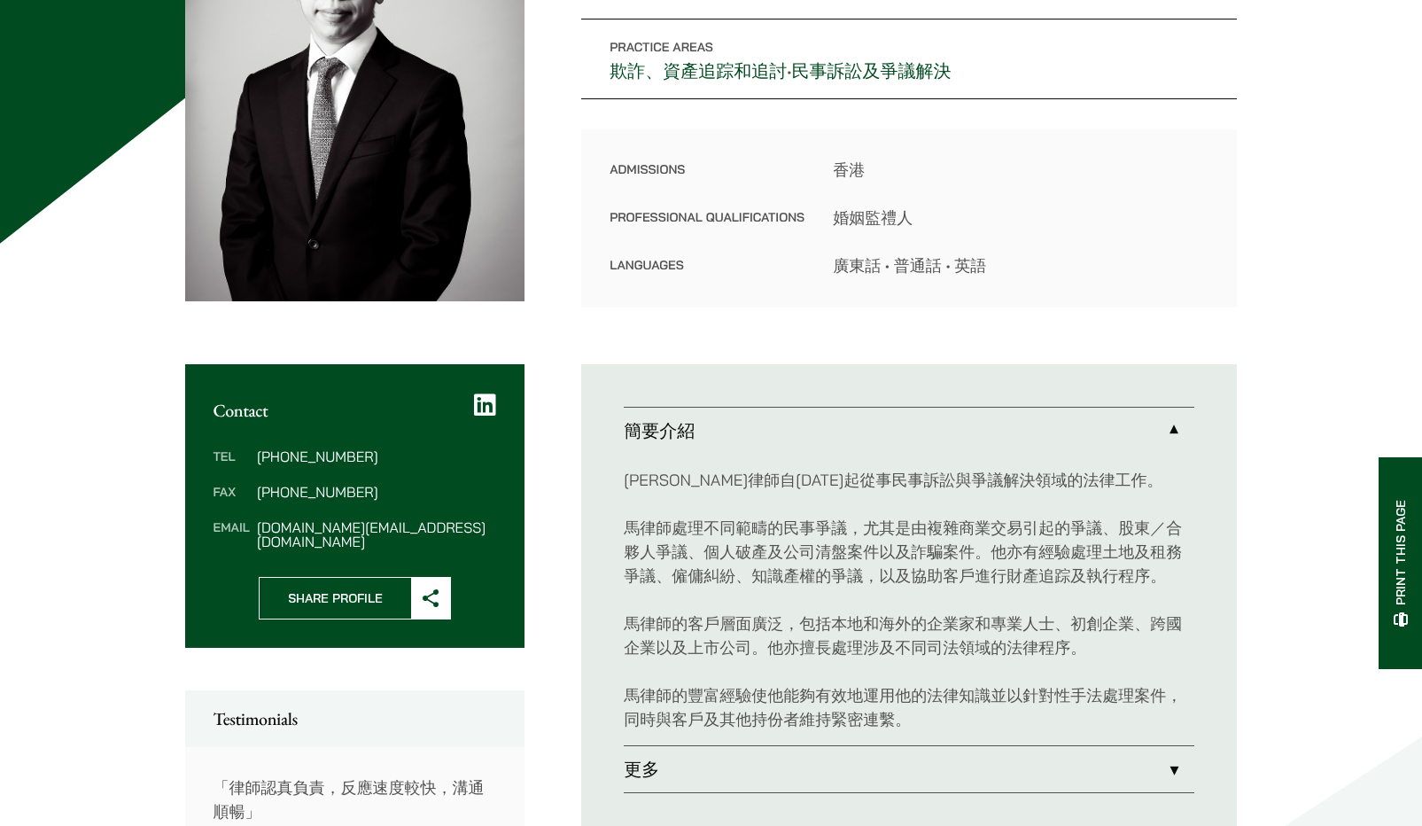
scroll to position [354, 0]
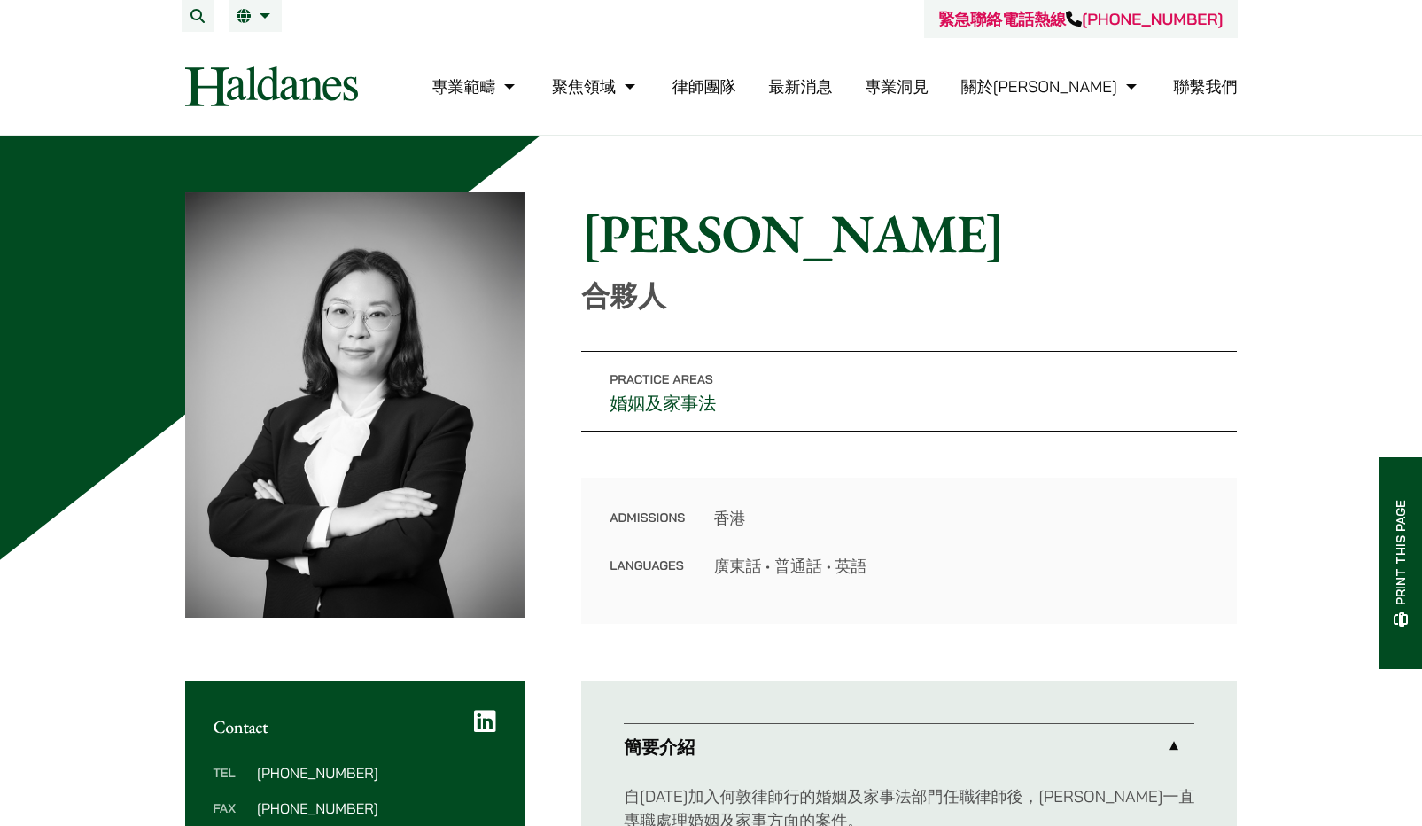
scroll to position [354, 0]
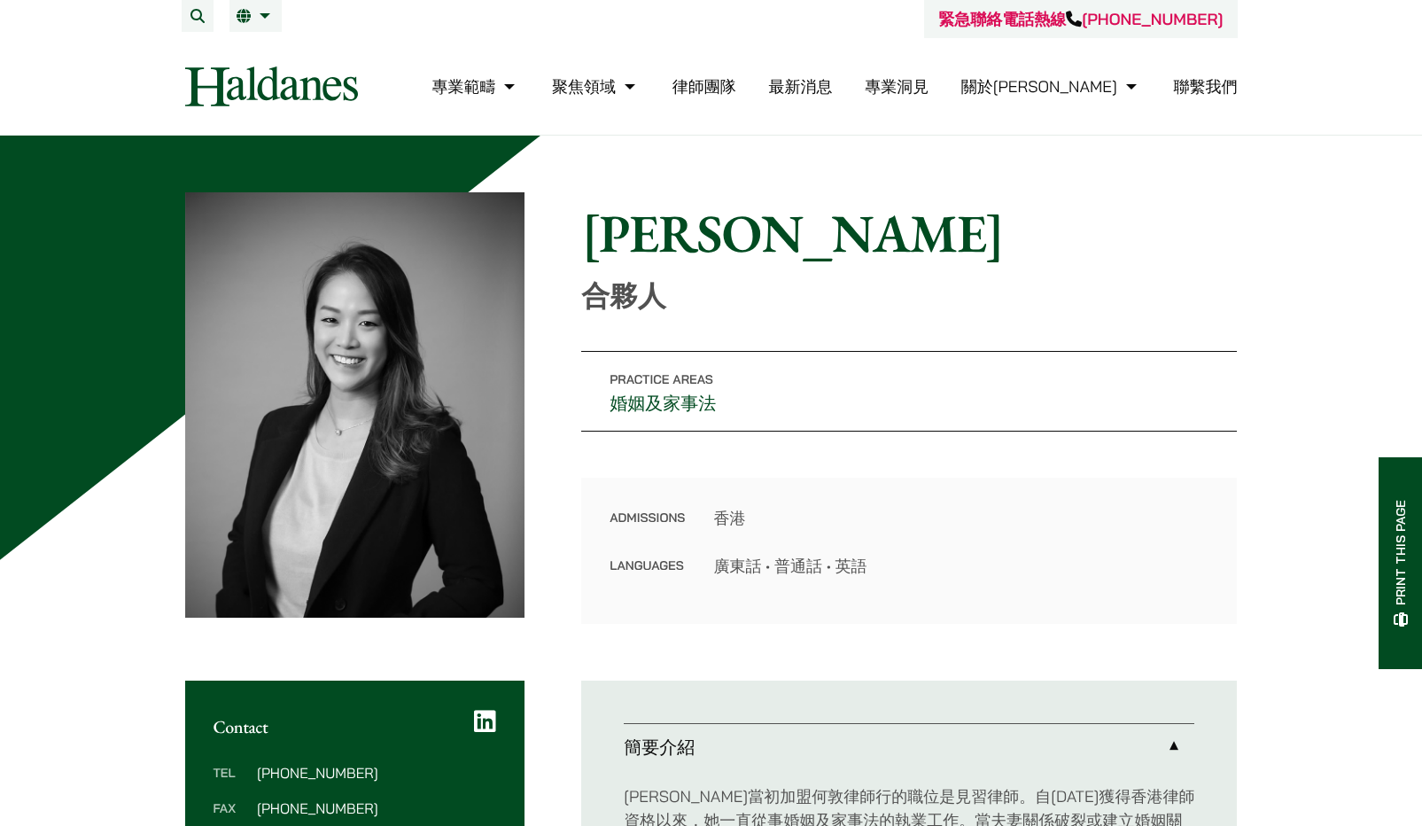
scroll to position [266, 0]
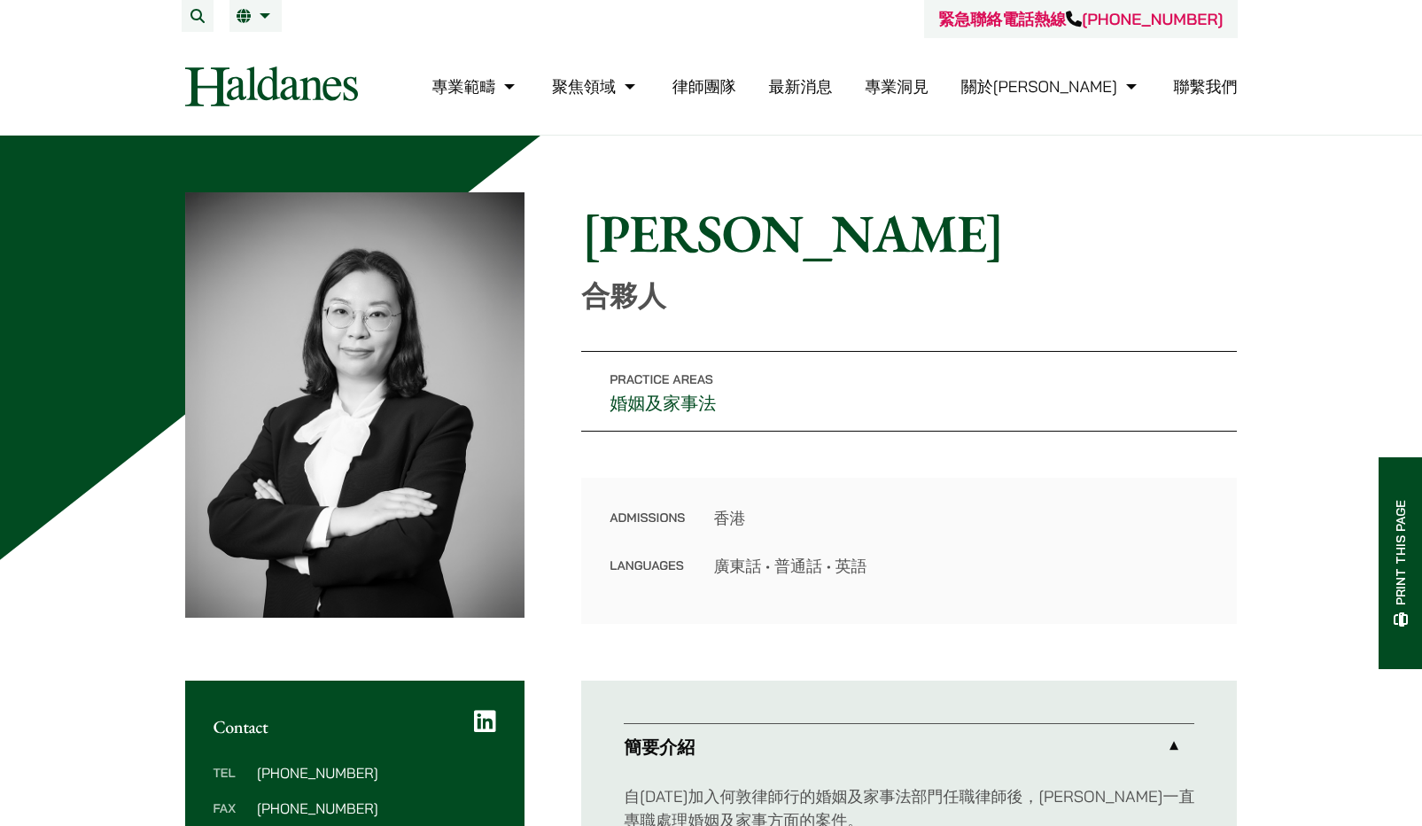
scroll to position [89, 0]
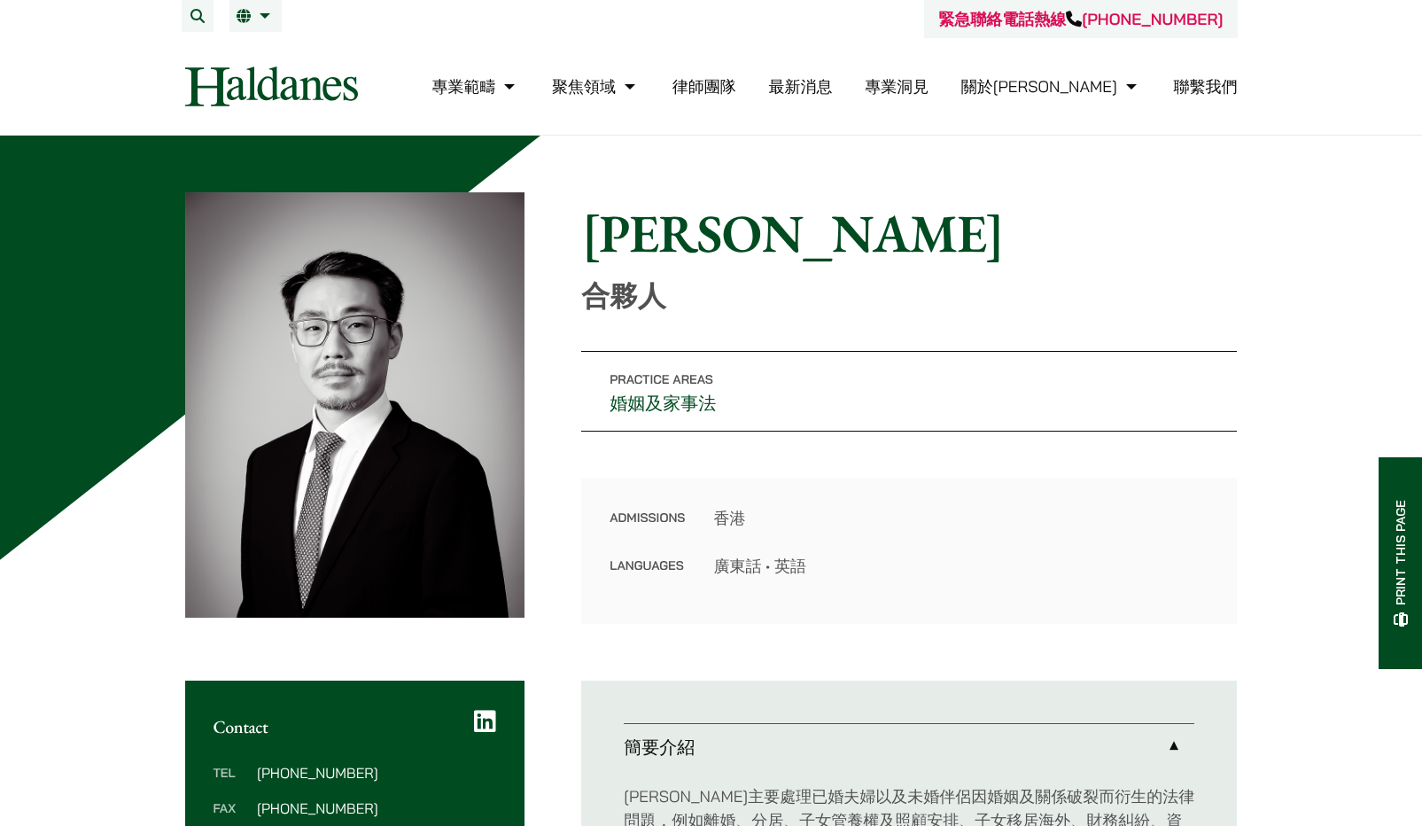
scroll to position [266, 0]
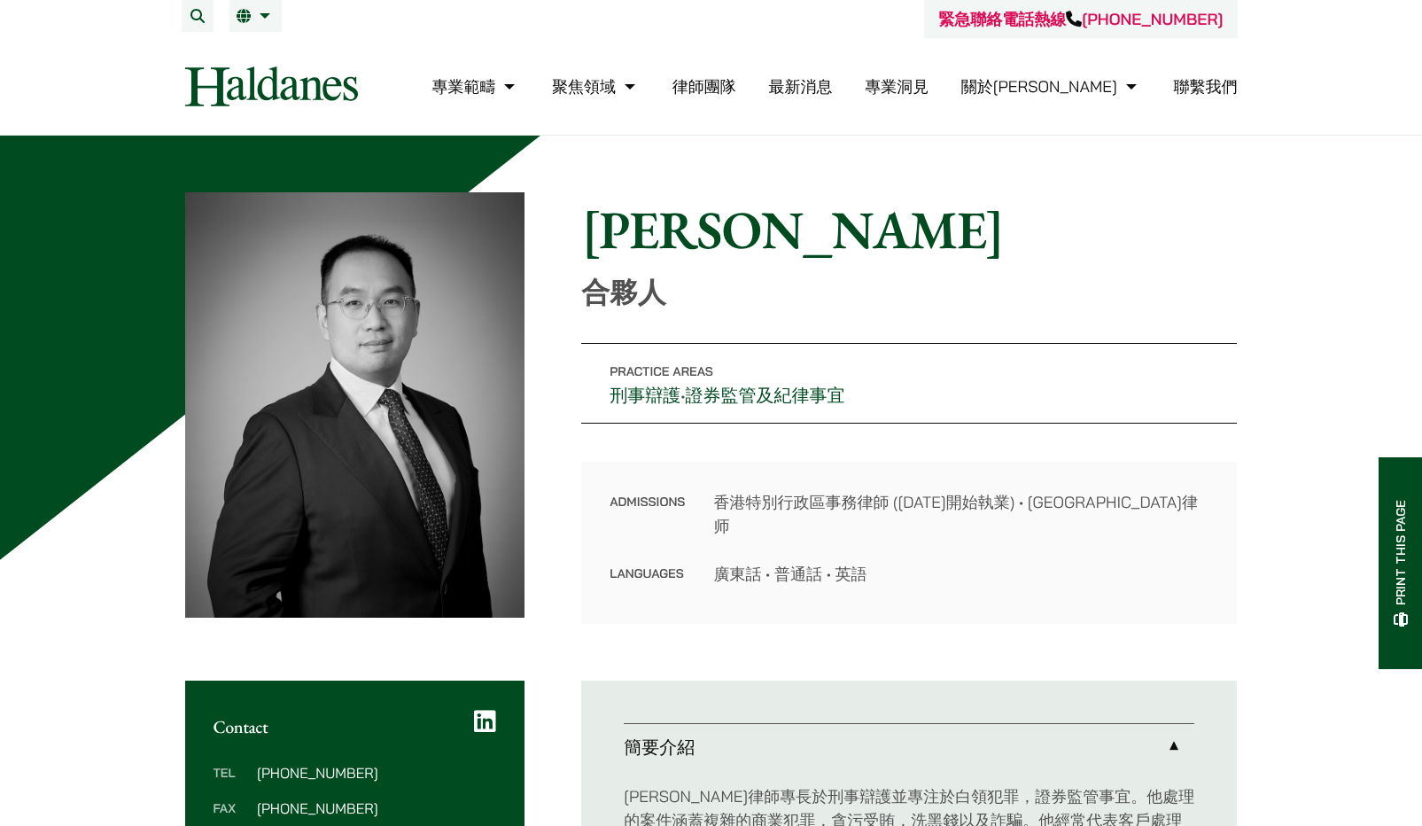
scroll to position [443, 0]
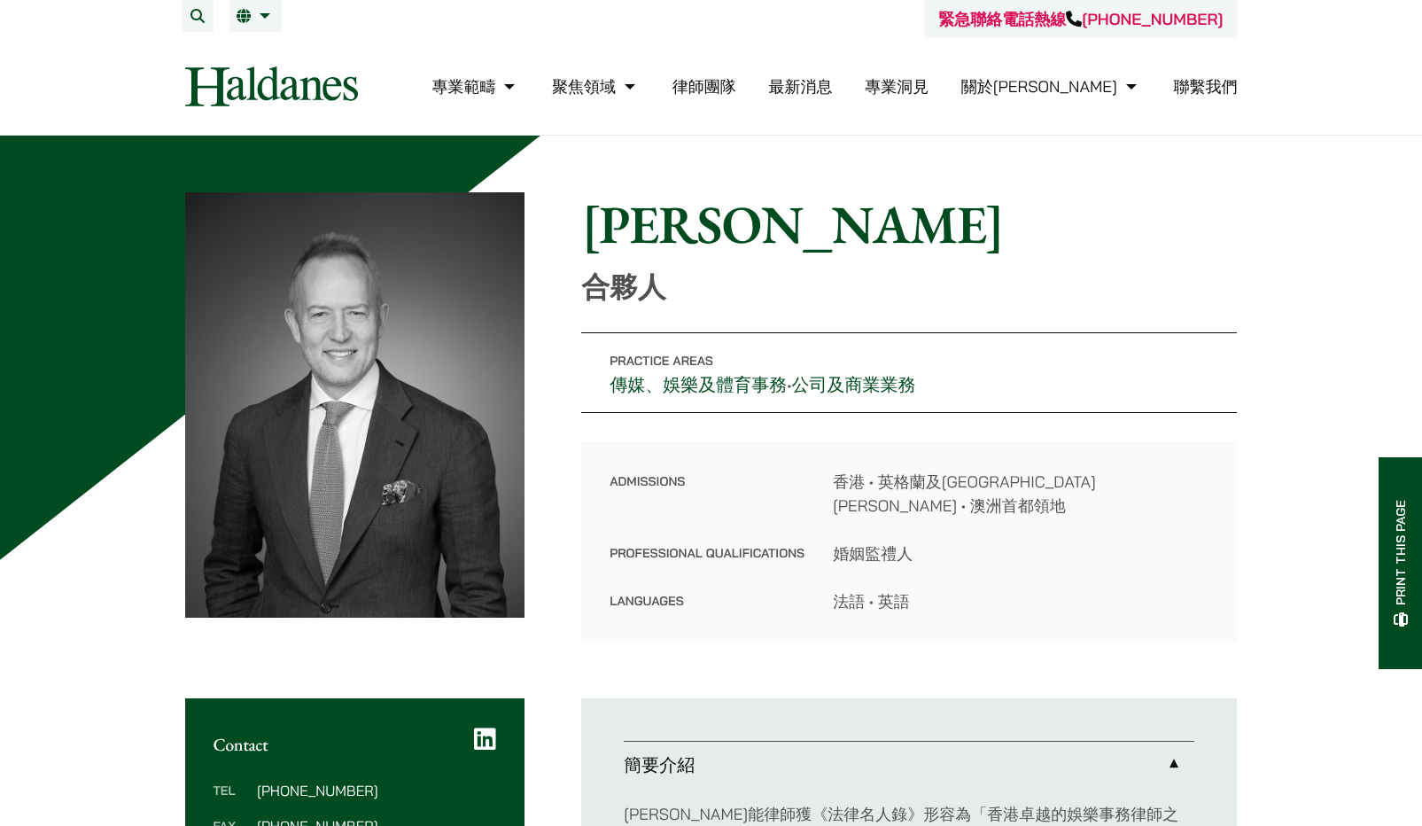
scroll to position [266, 0]
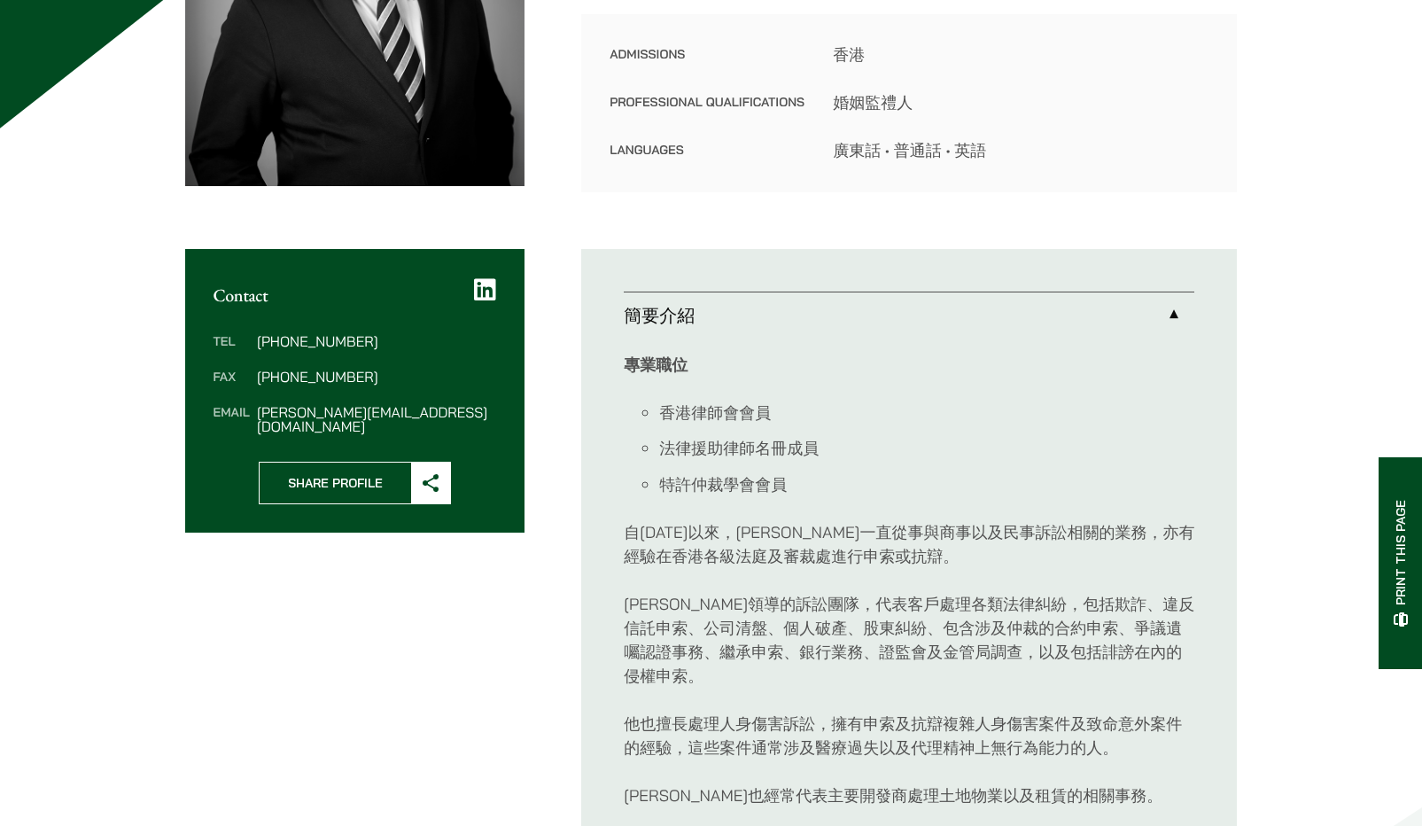
scroll to position [443, 0]
